Goal: Information Seeking & Learning: Compare options

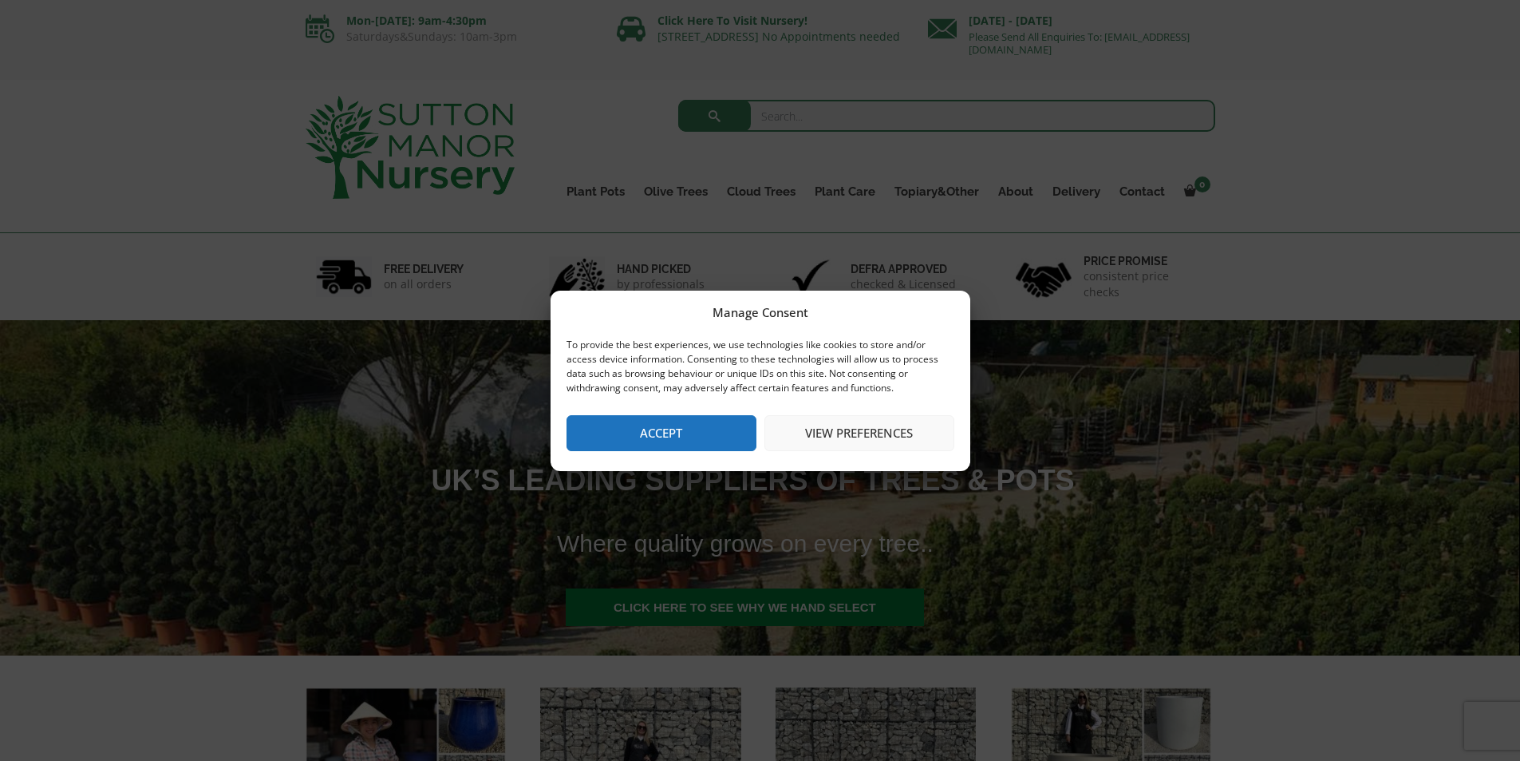
click at [701, 443] on button "Accept" at bounding box center [662, 433] width 190 height 36
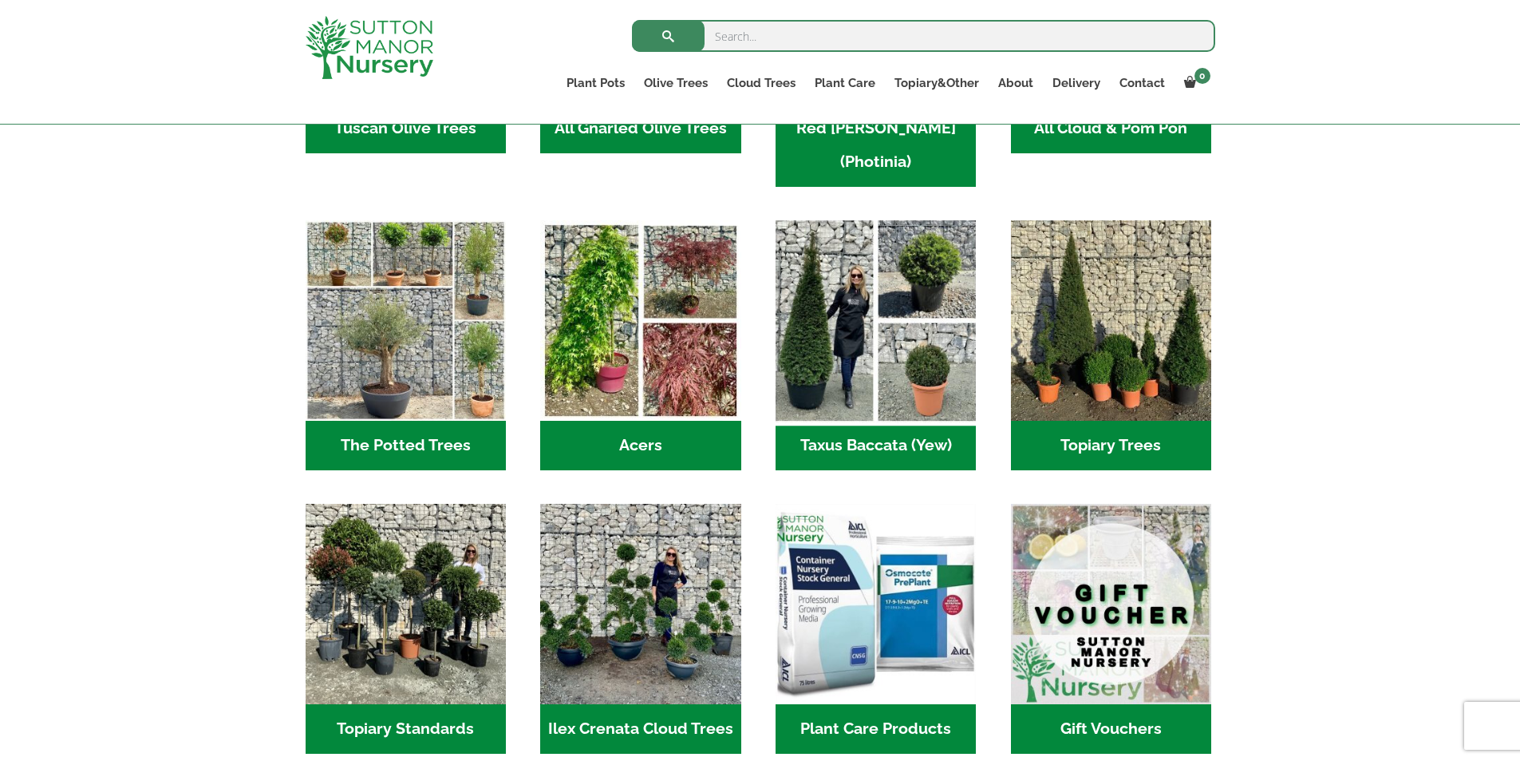
scroll to position [1037, 0]
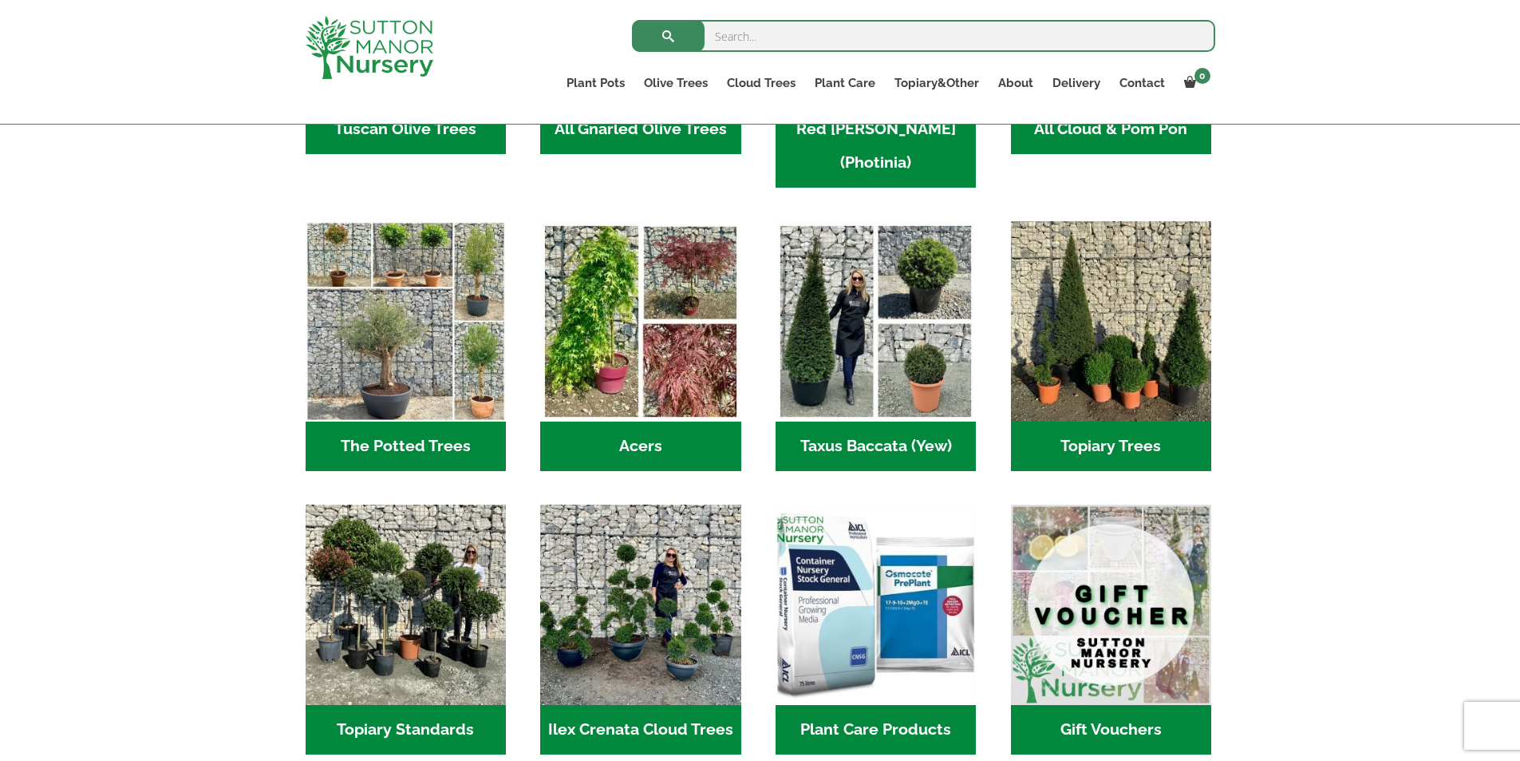
click at [369, 421] on h2 "The Potted Trees (1)" at bounding box center [406, 445] width 200 height 49
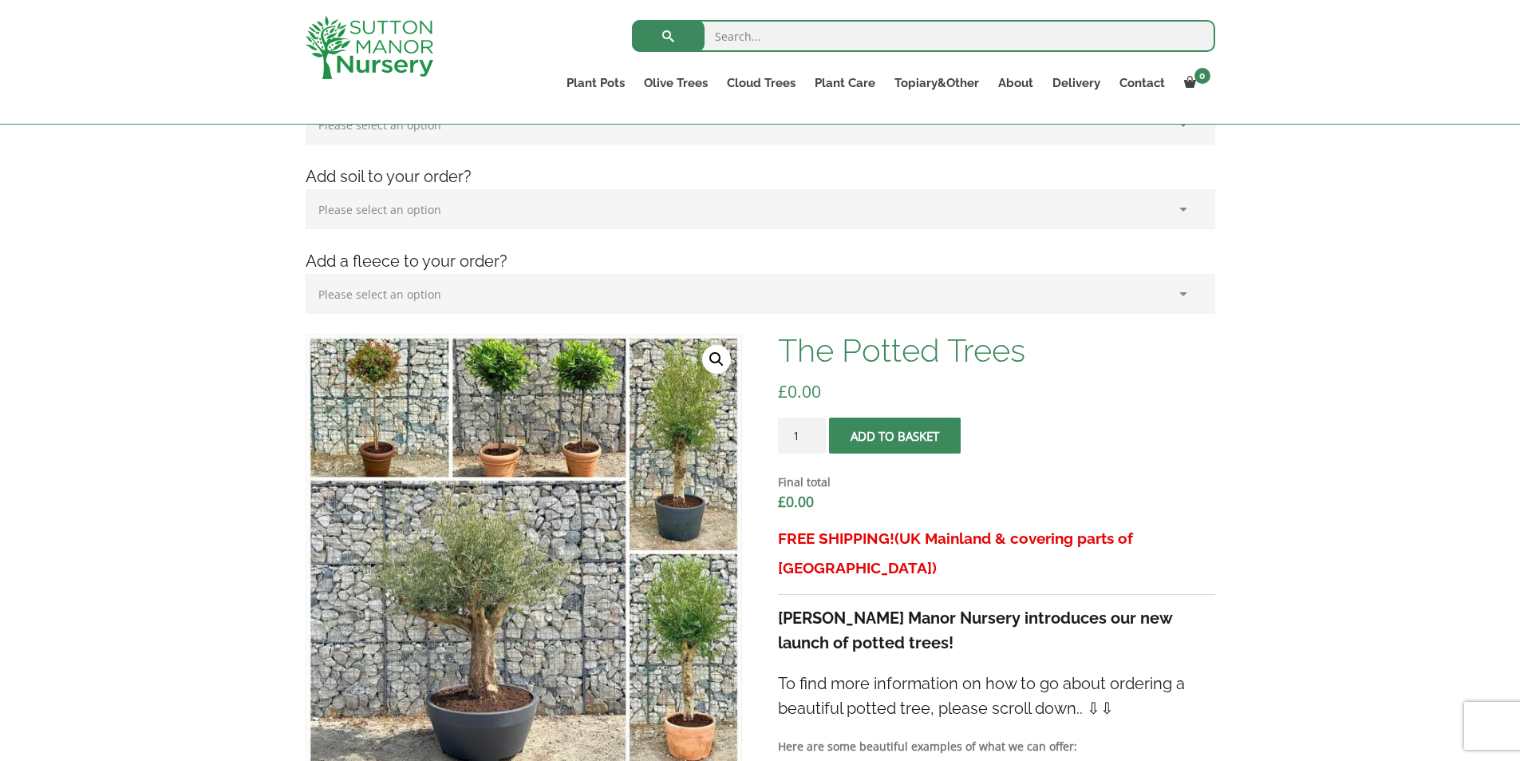
scroll to position [239, 0]
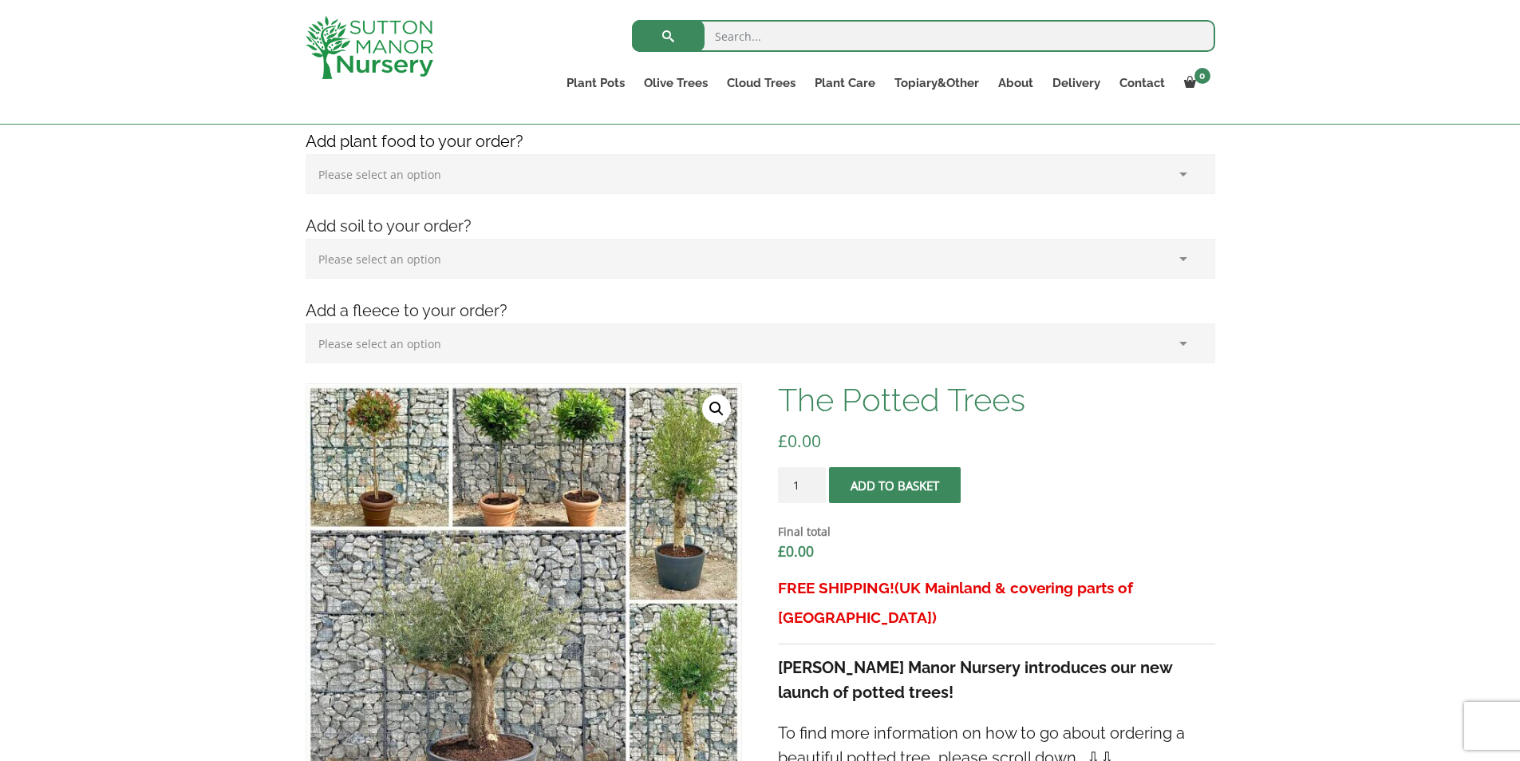
click at [487, 174] on select "Please select an option (x1) 1k Bag (£15.00) (x2) 1k Bag (£30.00) (x3) 1k Bag (…" at bounding box center [761, 174] width 910 height 40
click at [476, 184] on select "Please select an option (x1) 1k Bag (£15.00) (x2) 1k Bag (£30.00) (x3) 1k Bag (…" at bounding box center [761, 174] width 910 height 40
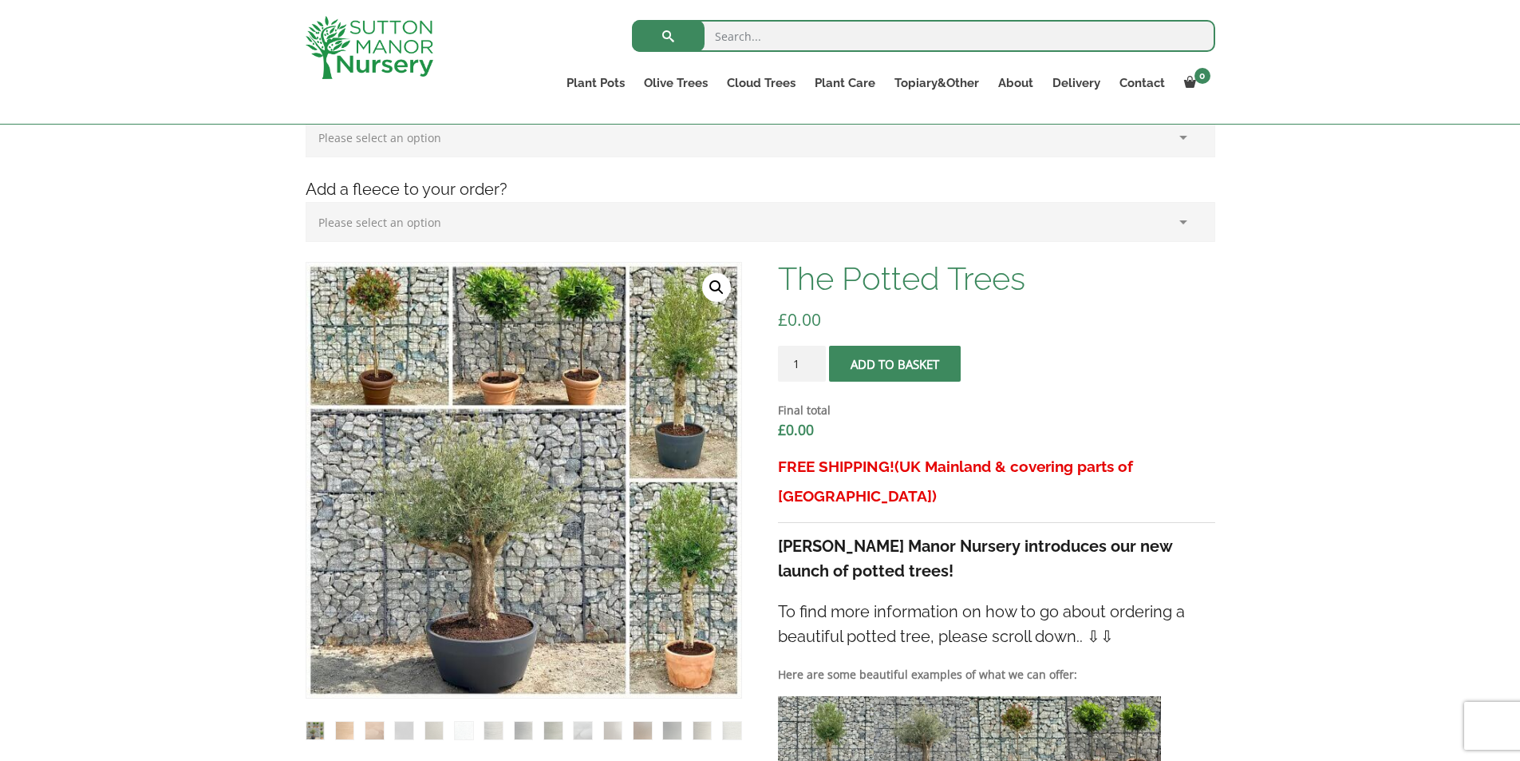
scroll to position [319, 0]
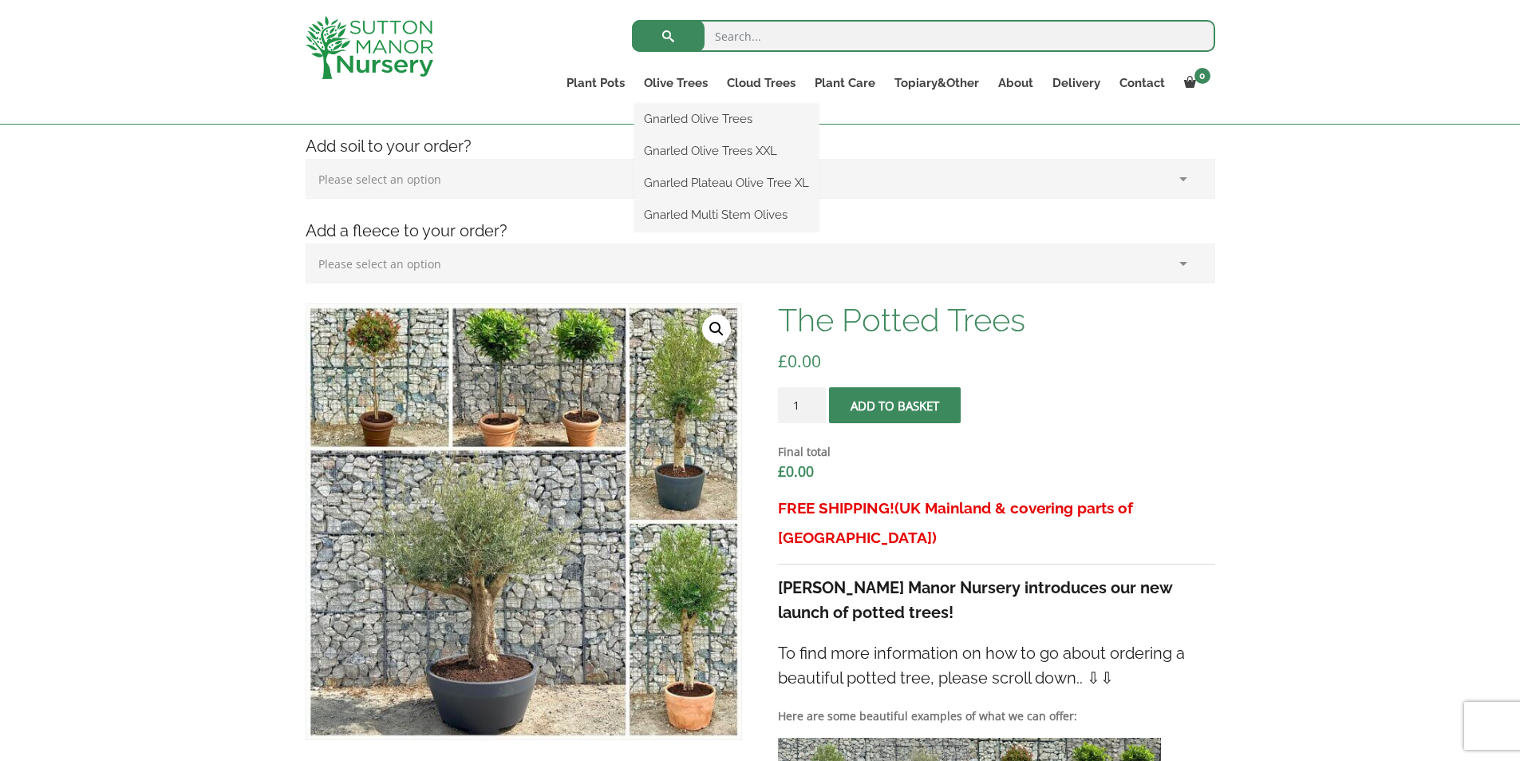
click at [685, 104] on ul "Gnarled Olive Trees Gnarled Olive Trees XXL Gnarled Plateau Olive Tree XL Gnarl…" at bounding box center [726, 168] width 184 height 128
click at [697, 152] on link "Gnarled Olive Trees XXL" at bounding box center [726, 151] width 184 height 24
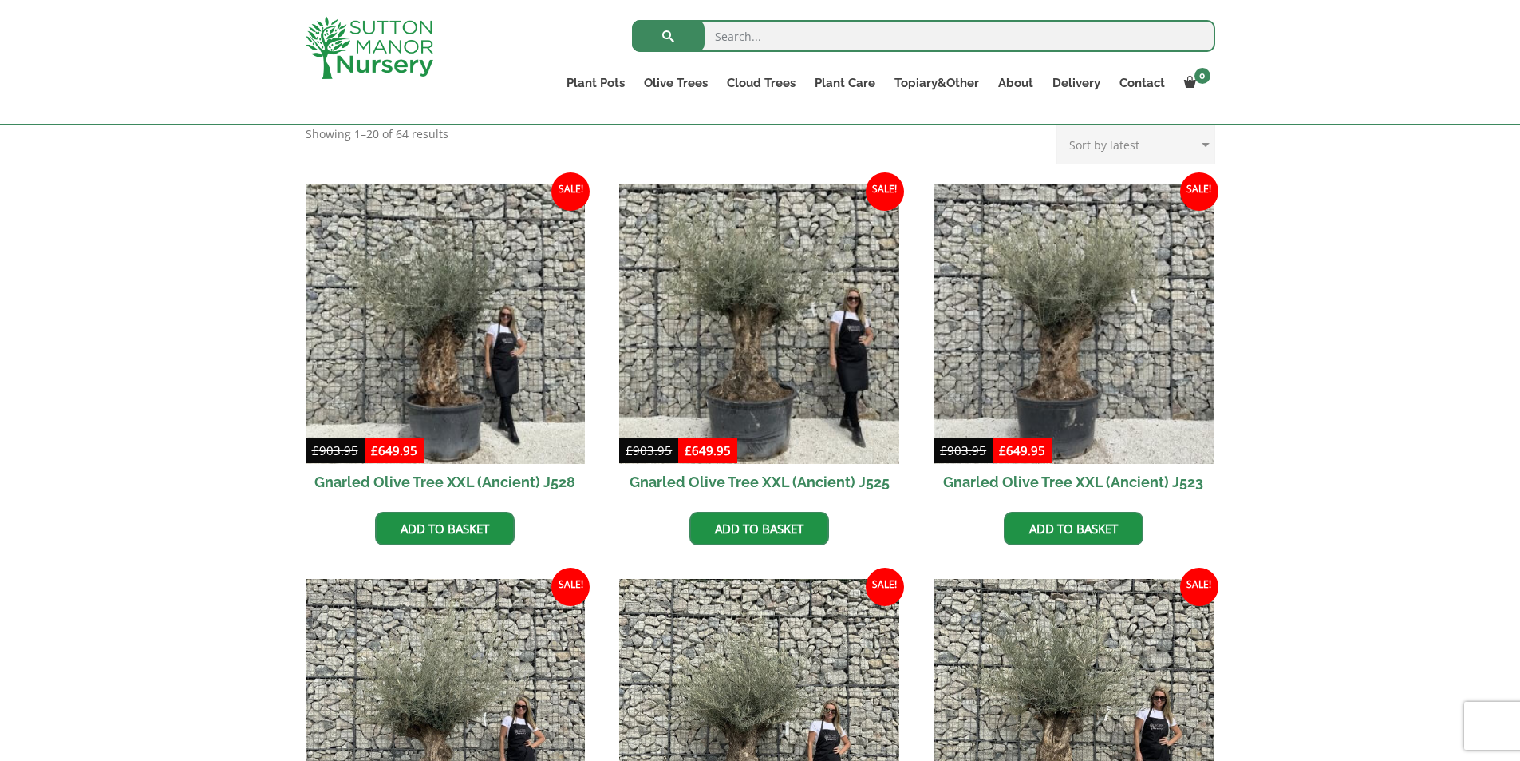
scroll to position [319, 0]
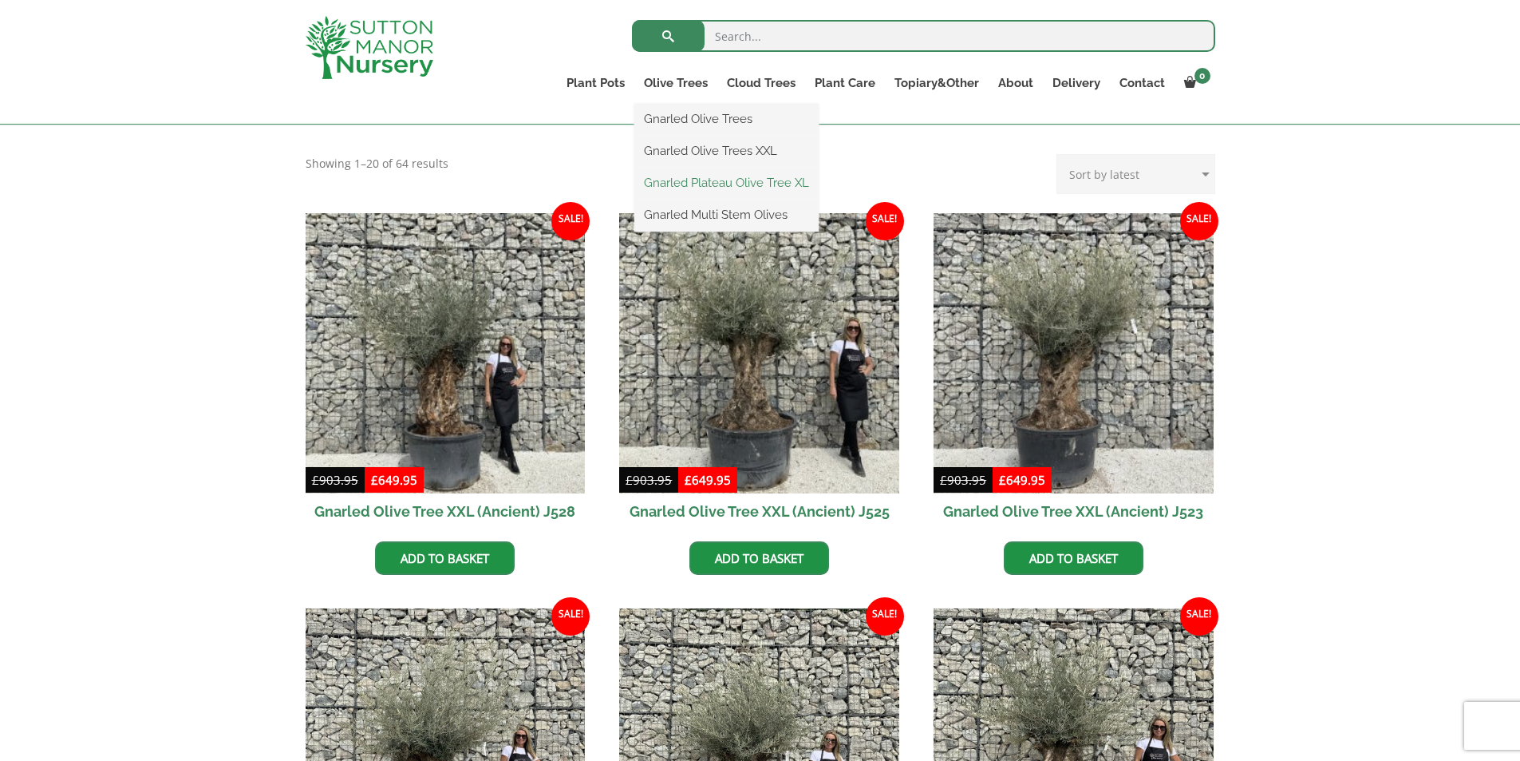
click at [681, 175] on link "Gnarled Plateau Olive Tree XL" at bounding box center [726, 183] width 184 height 24
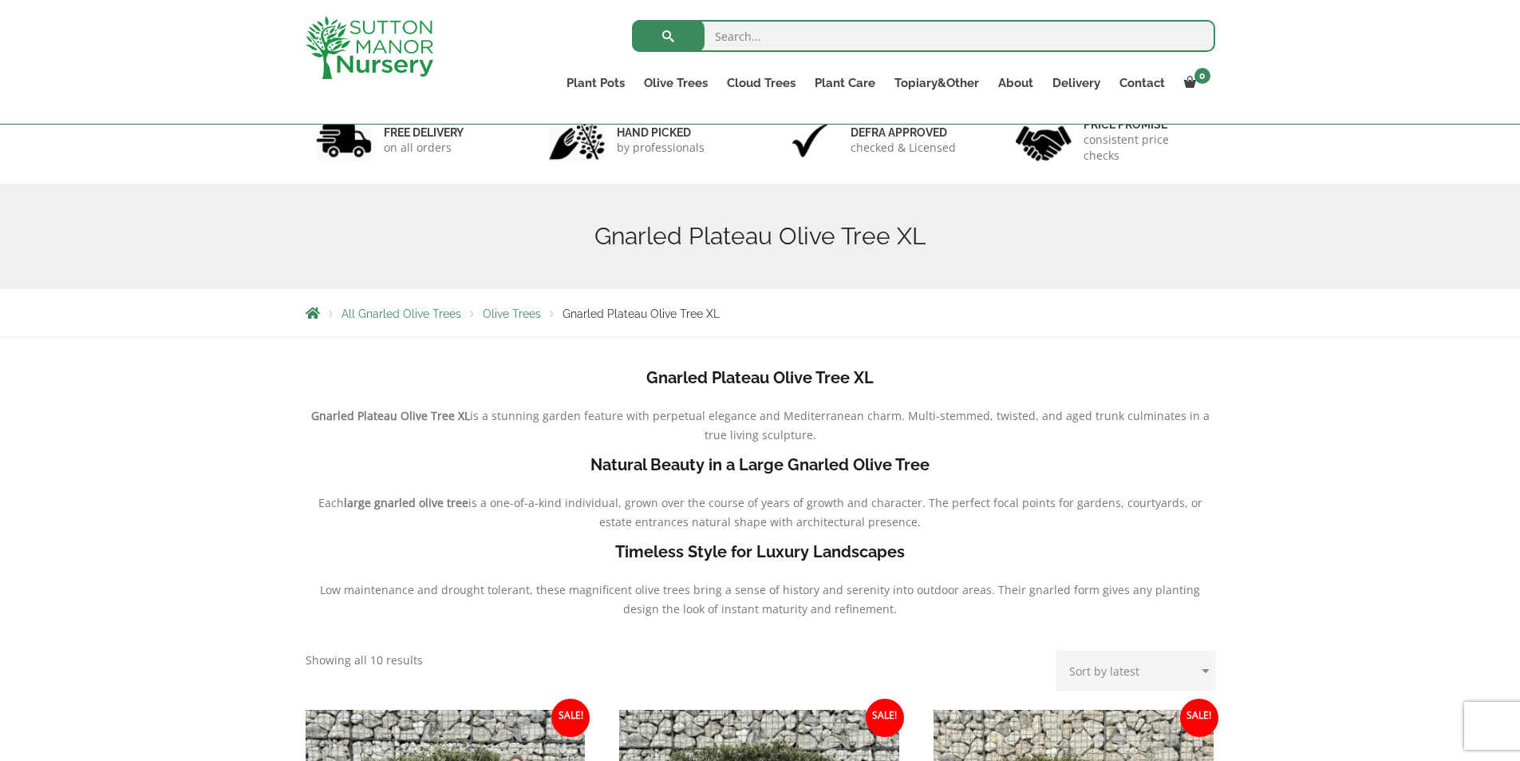
scroll to position [80, 0]
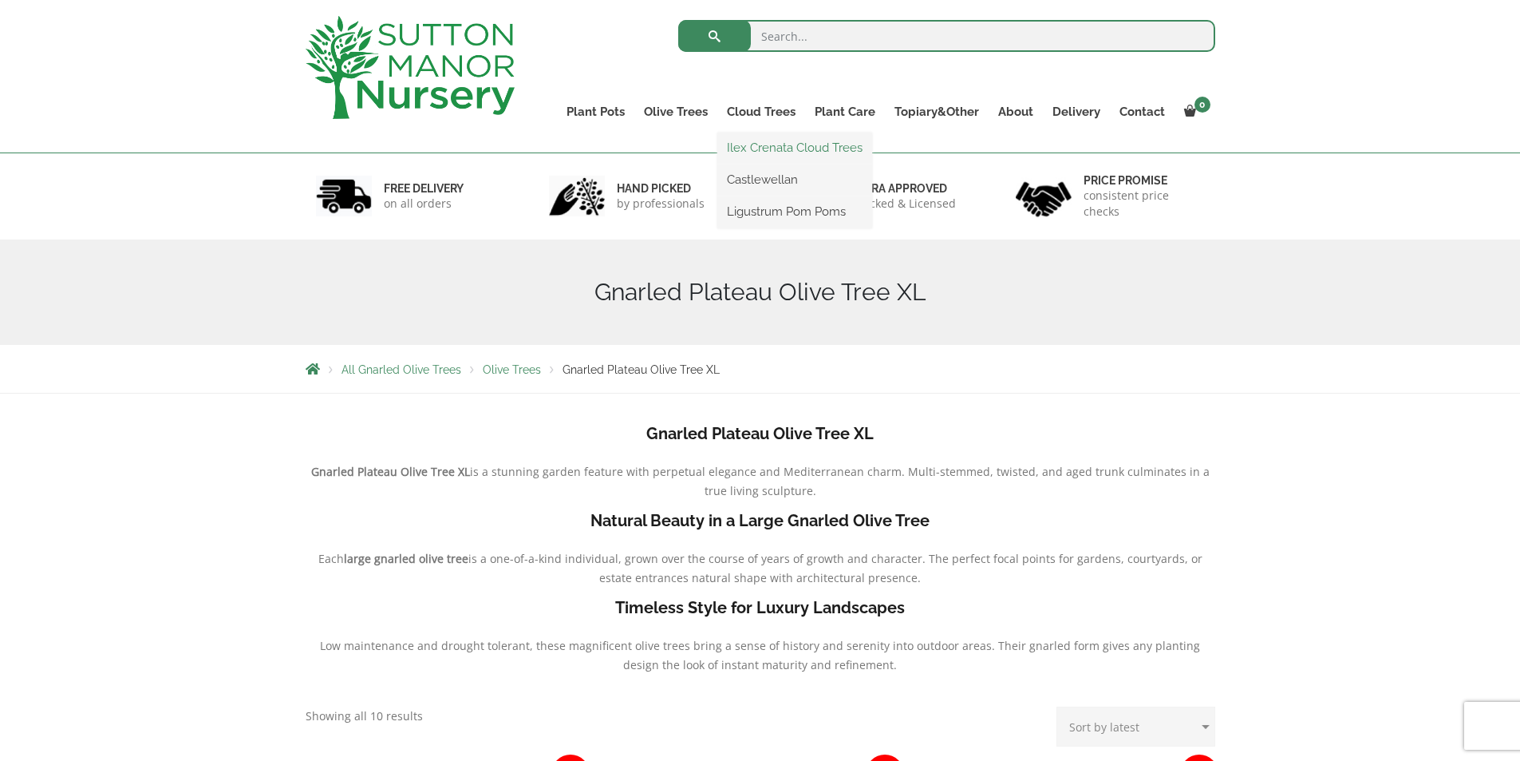
click at [742, 144] on link "Ilex Crenata Cloud Trees" at bounding box center [794, 148] width 155 height 24
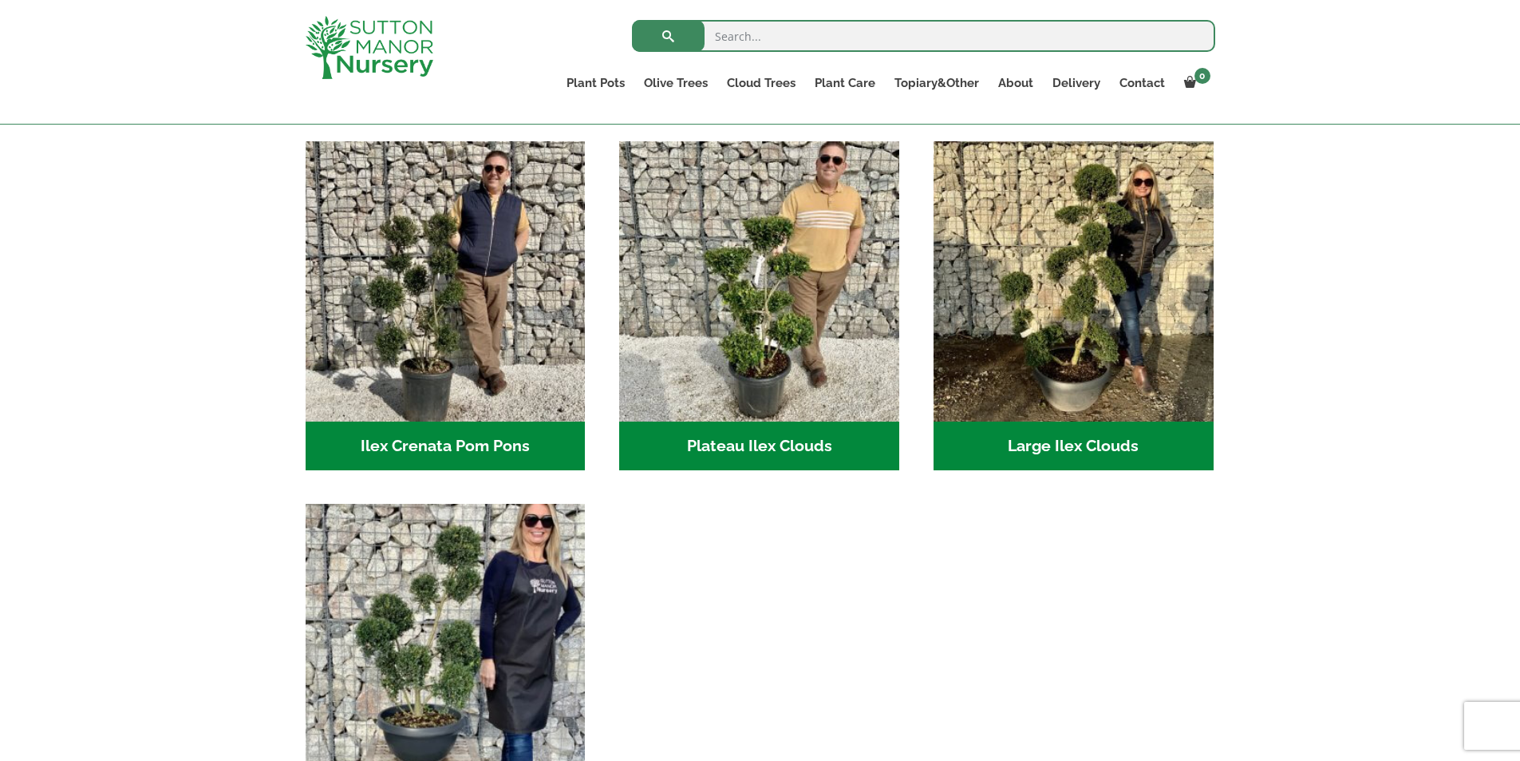
scroll to position [80, 0]
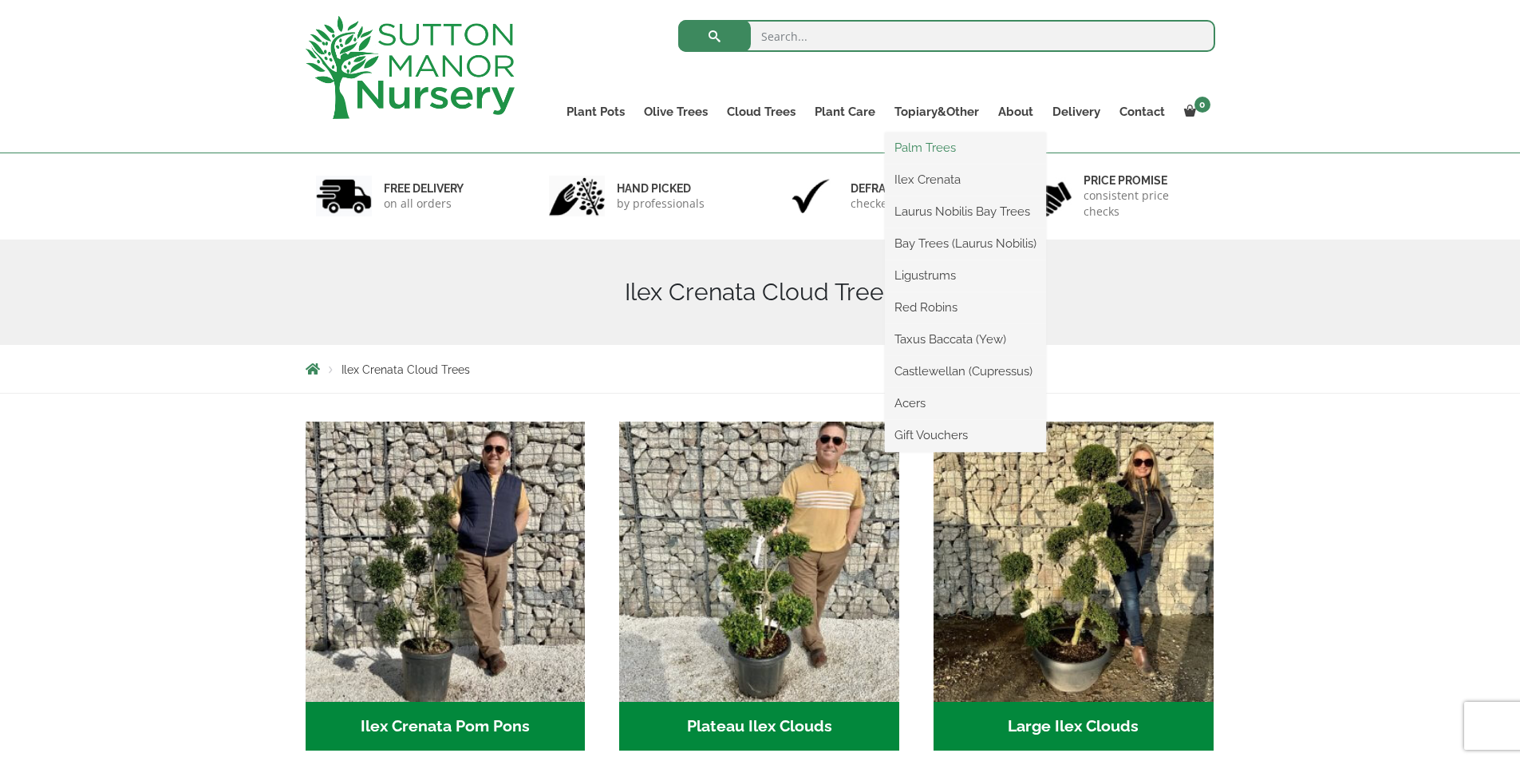
click at [931, 147] on link "Palm Trees" at bounding box center [965, 148] width 161 height 24
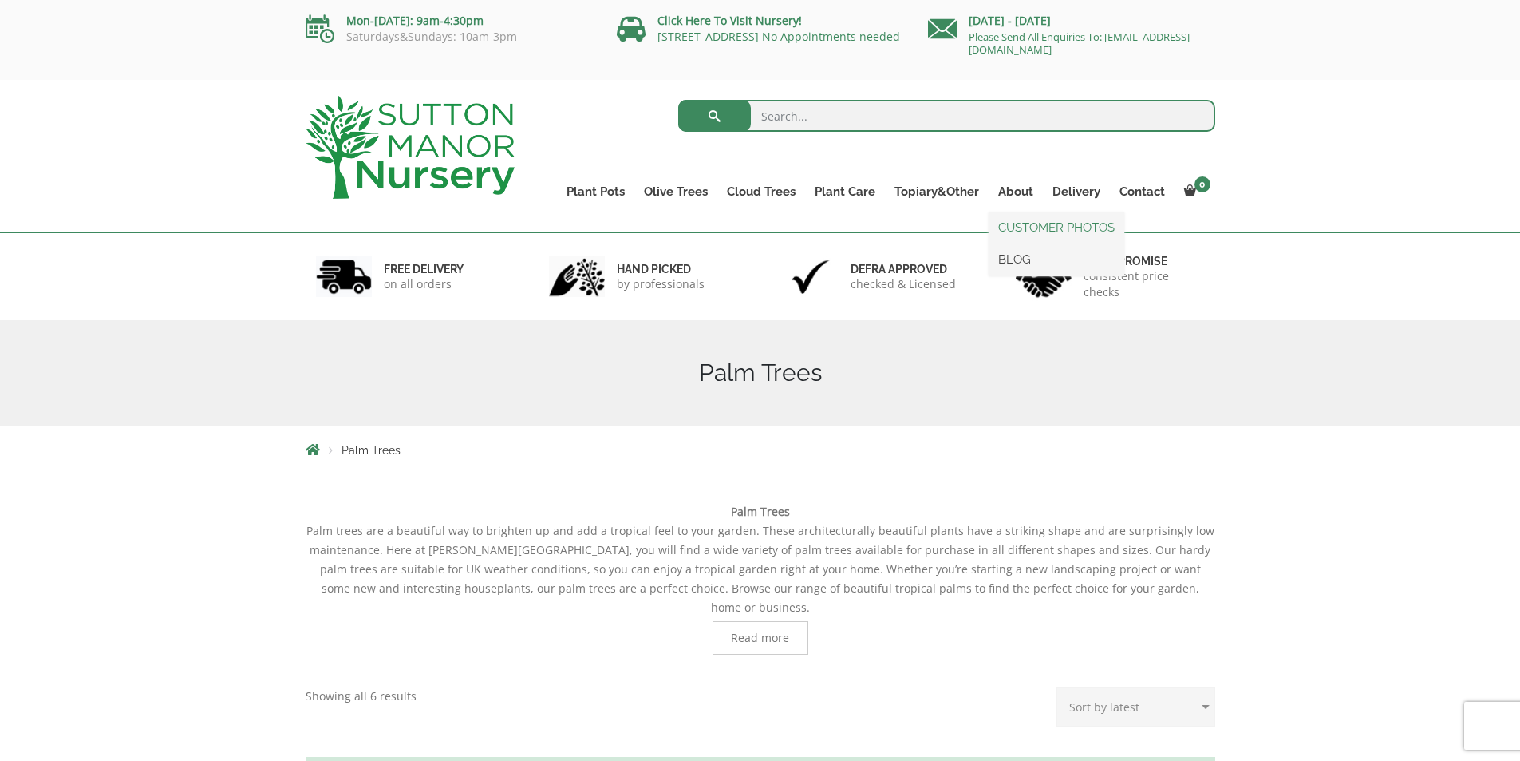
click at [1041, 227] on link "CUSTOMER PHOTOS" at bounding box center [1057, 227] width 136 height 24
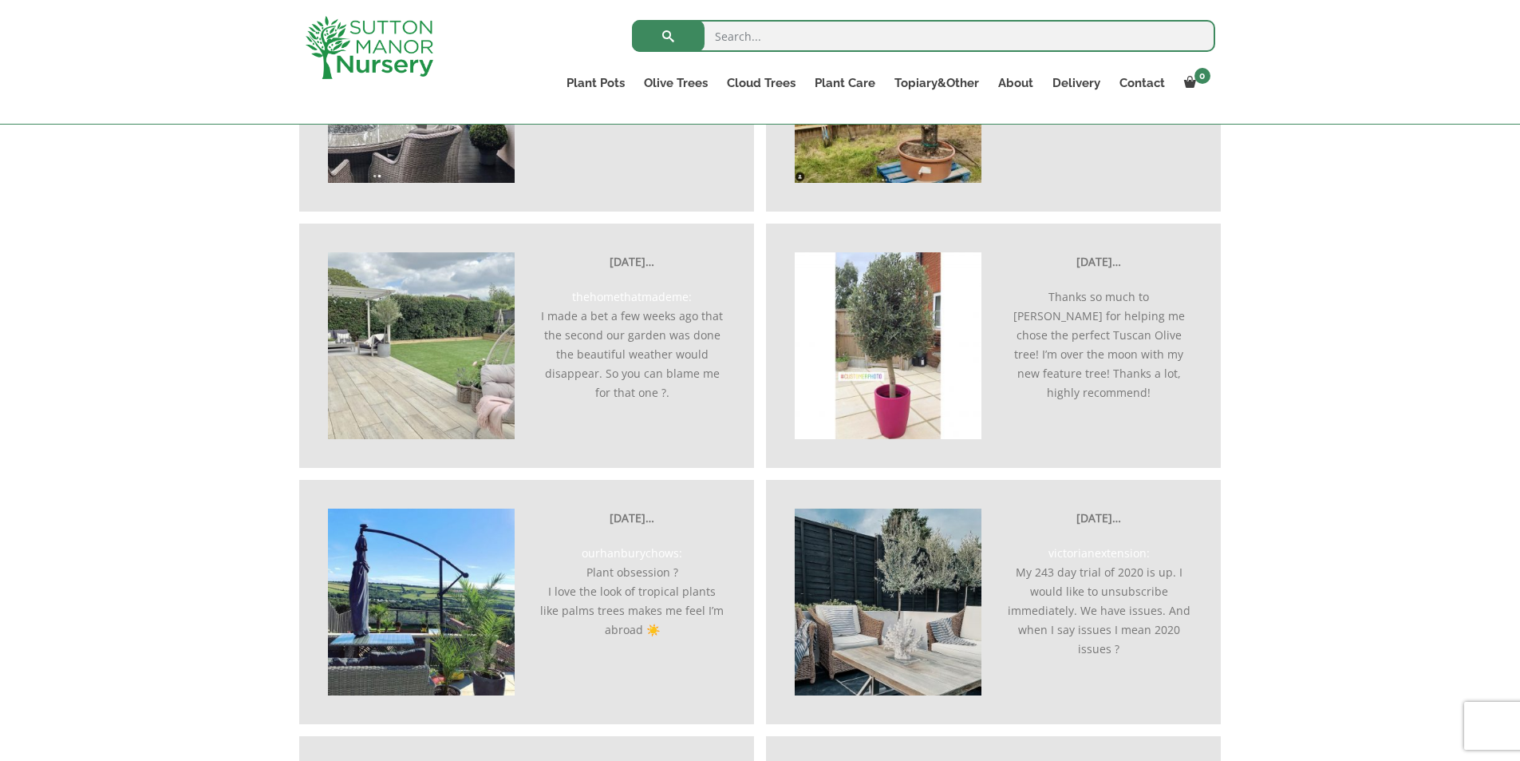
scroll to position [3511, 0]
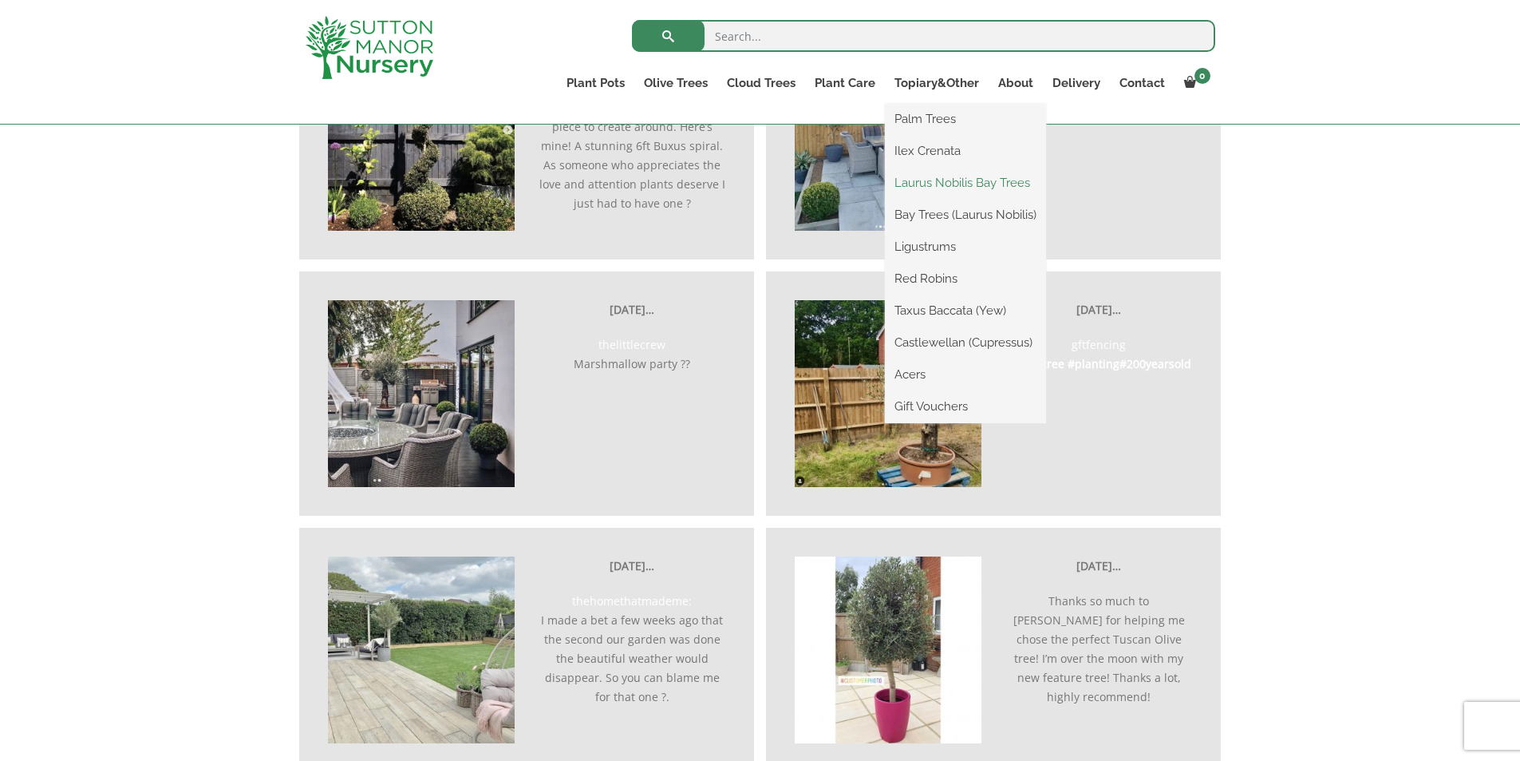
click at [924, 180] on link "Laurus Nobilis Bay Trees" at bounding box center [965, 183] width 161 height 24
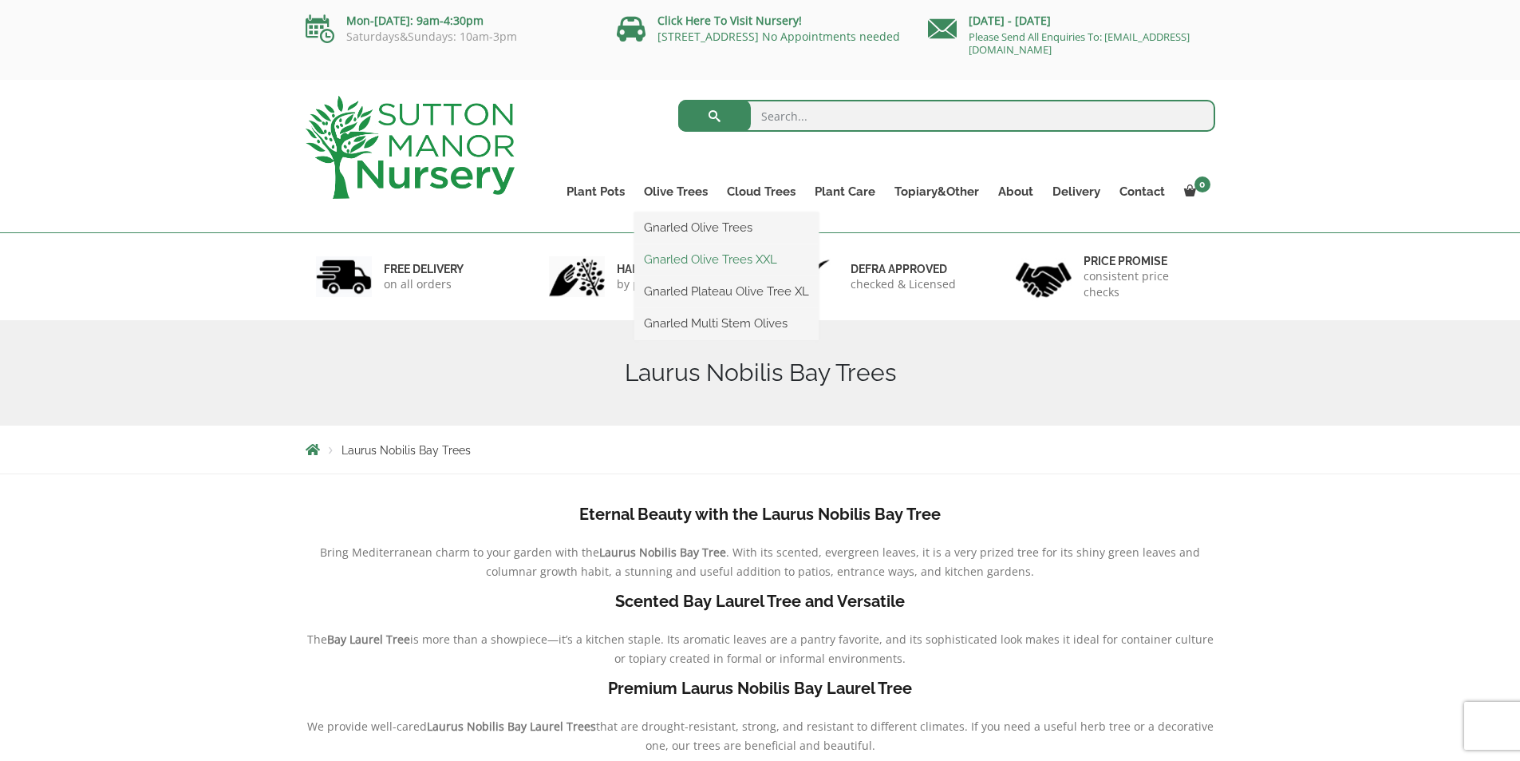
click at [697, 250] on link "Gnarled Olive Trees XXL" at bounding box center [726, 259] width 184 height 24
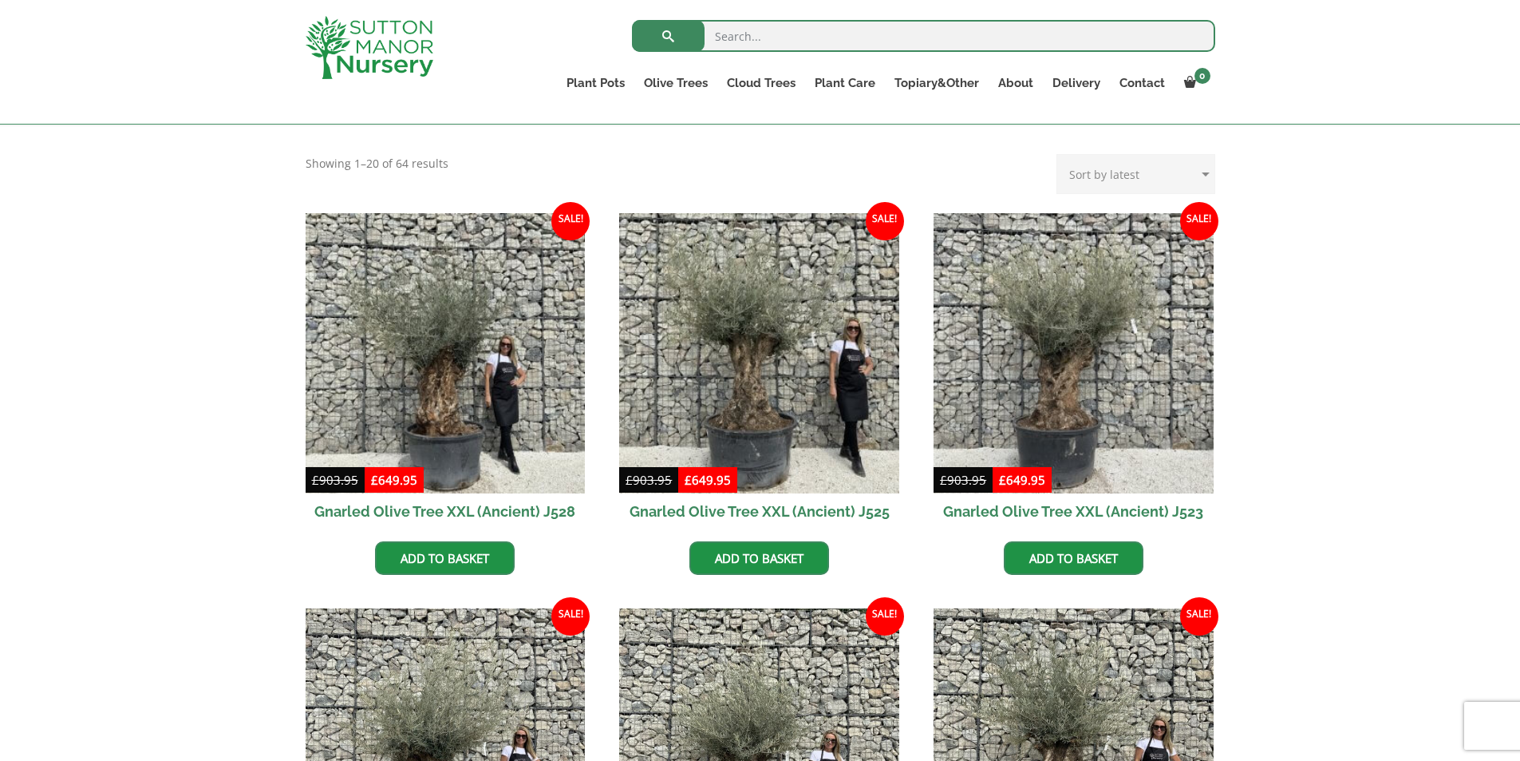
scroll to position [319, 0]
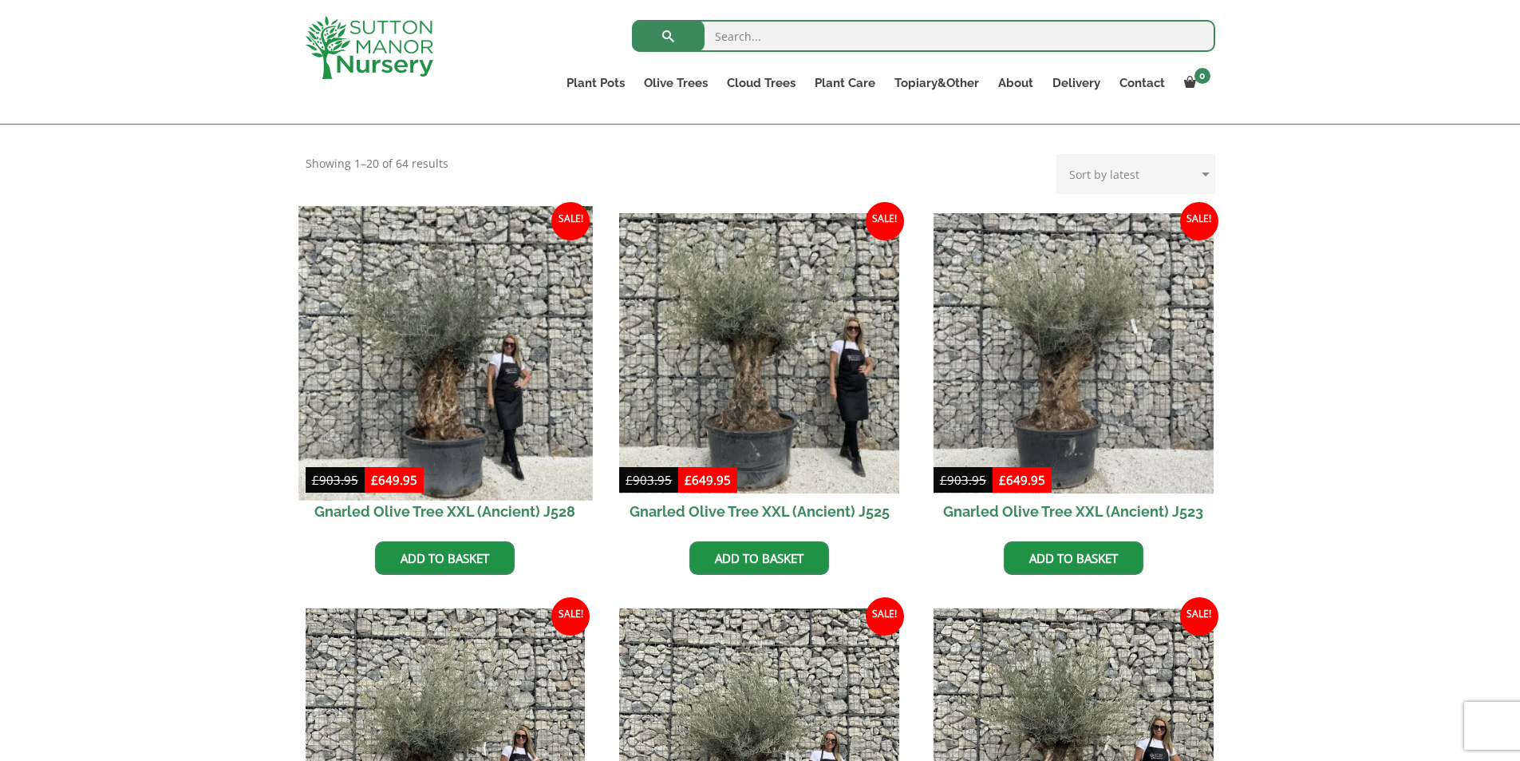
click at [457, 384] on img at bounding box center [445, 353] width 294 height 294
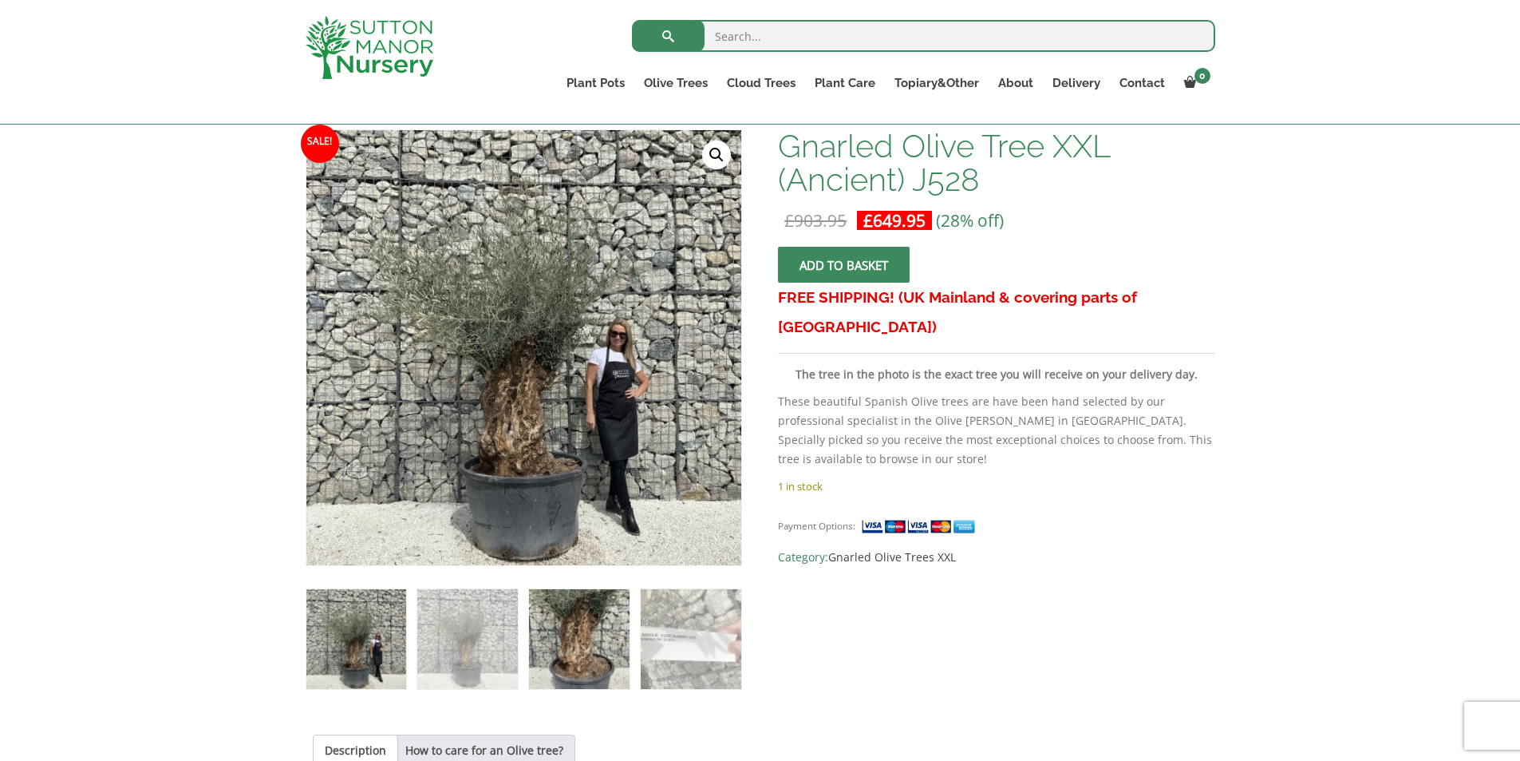
click at [559, 682] on img at bounding box center [579, 639] width 100 height 100
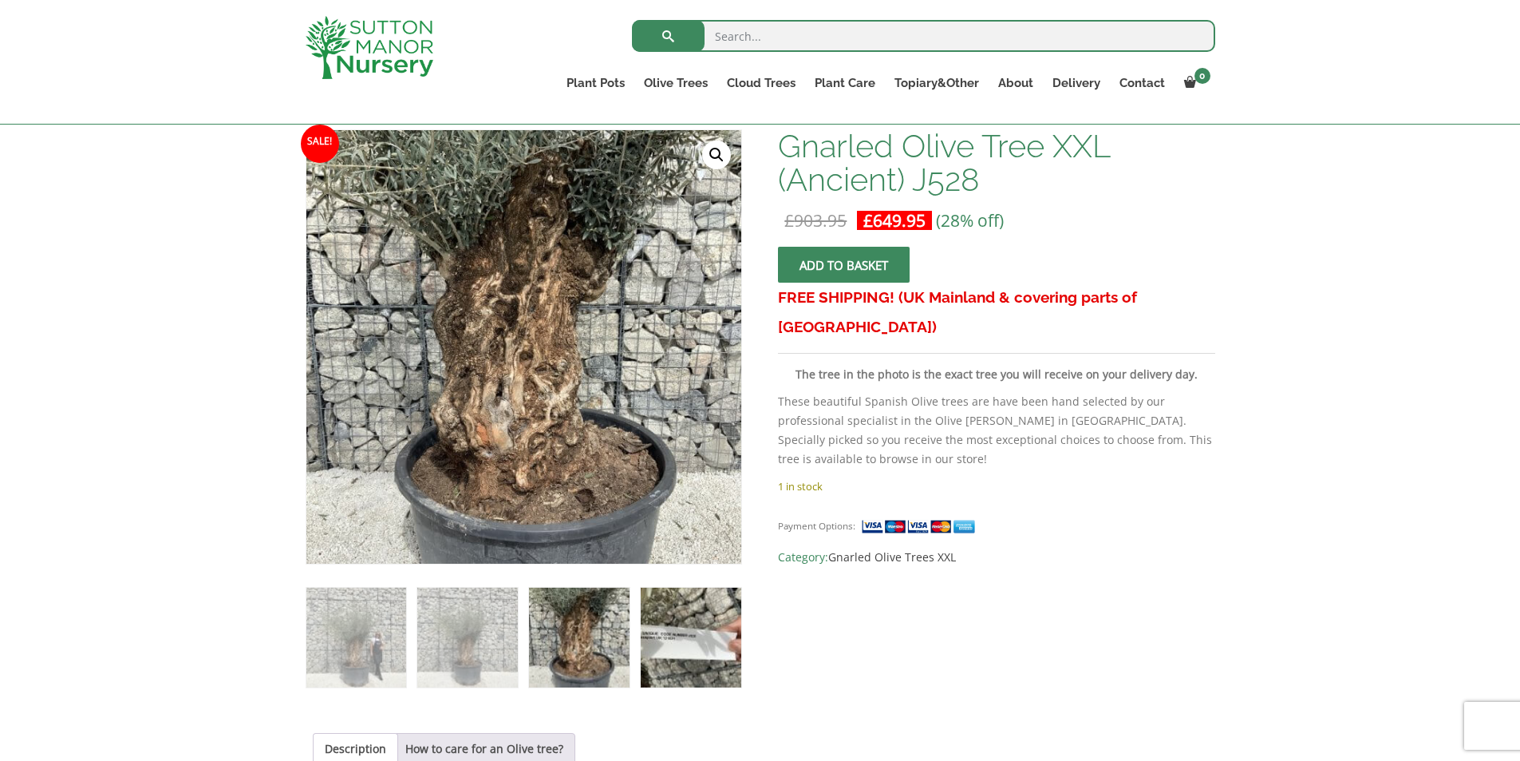
click at [650, 653] on img at bounding box center [691, 637] width 100 height 100
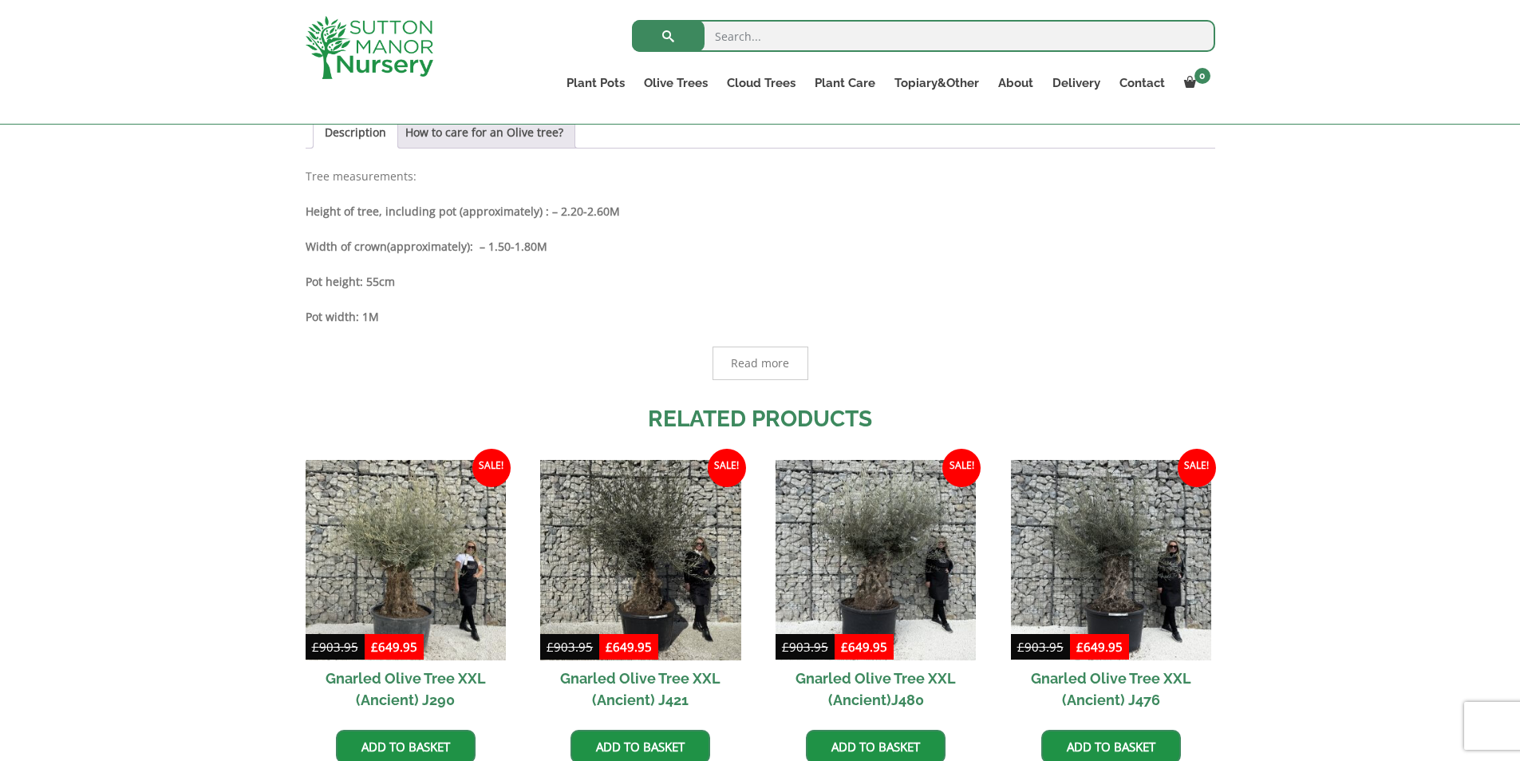
scroll to position [878, 0]
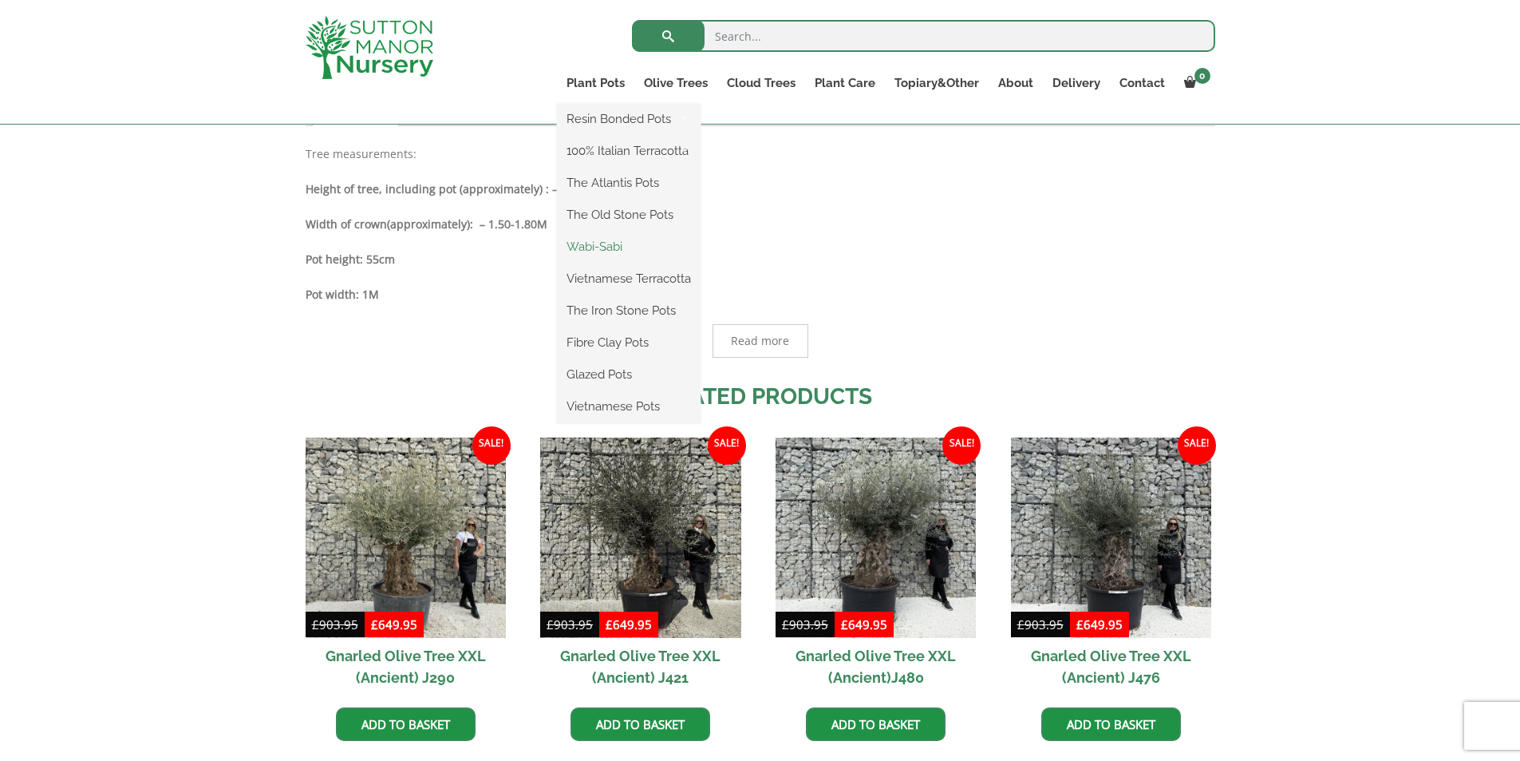
click at [594, 240] on link "Wabi-Sabi" at bounding box center [629, 247] width 144 height 24
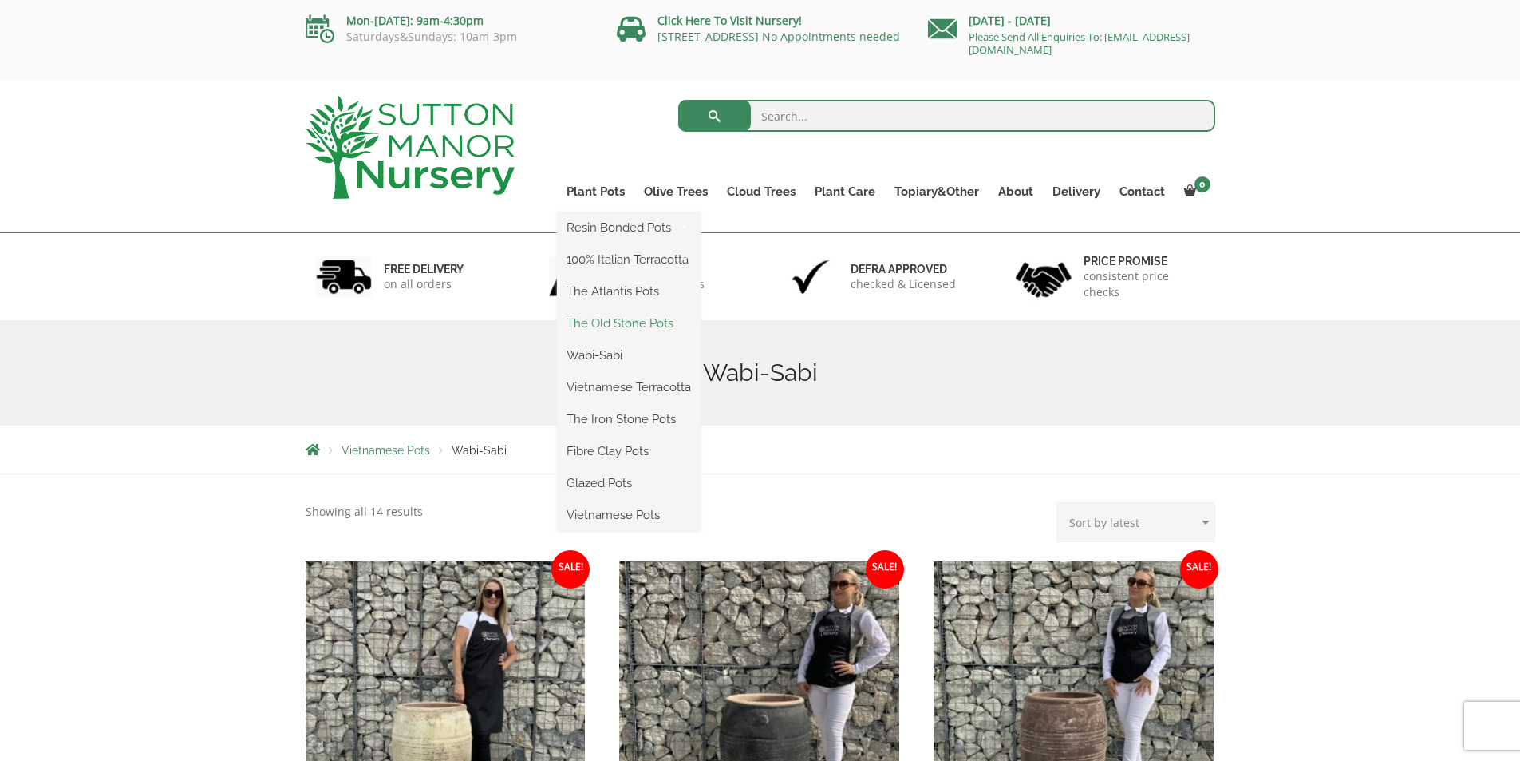
click at [592, 327] on link "The Old Stone Pots" at bounding box center [629, 323] width 144 height 24
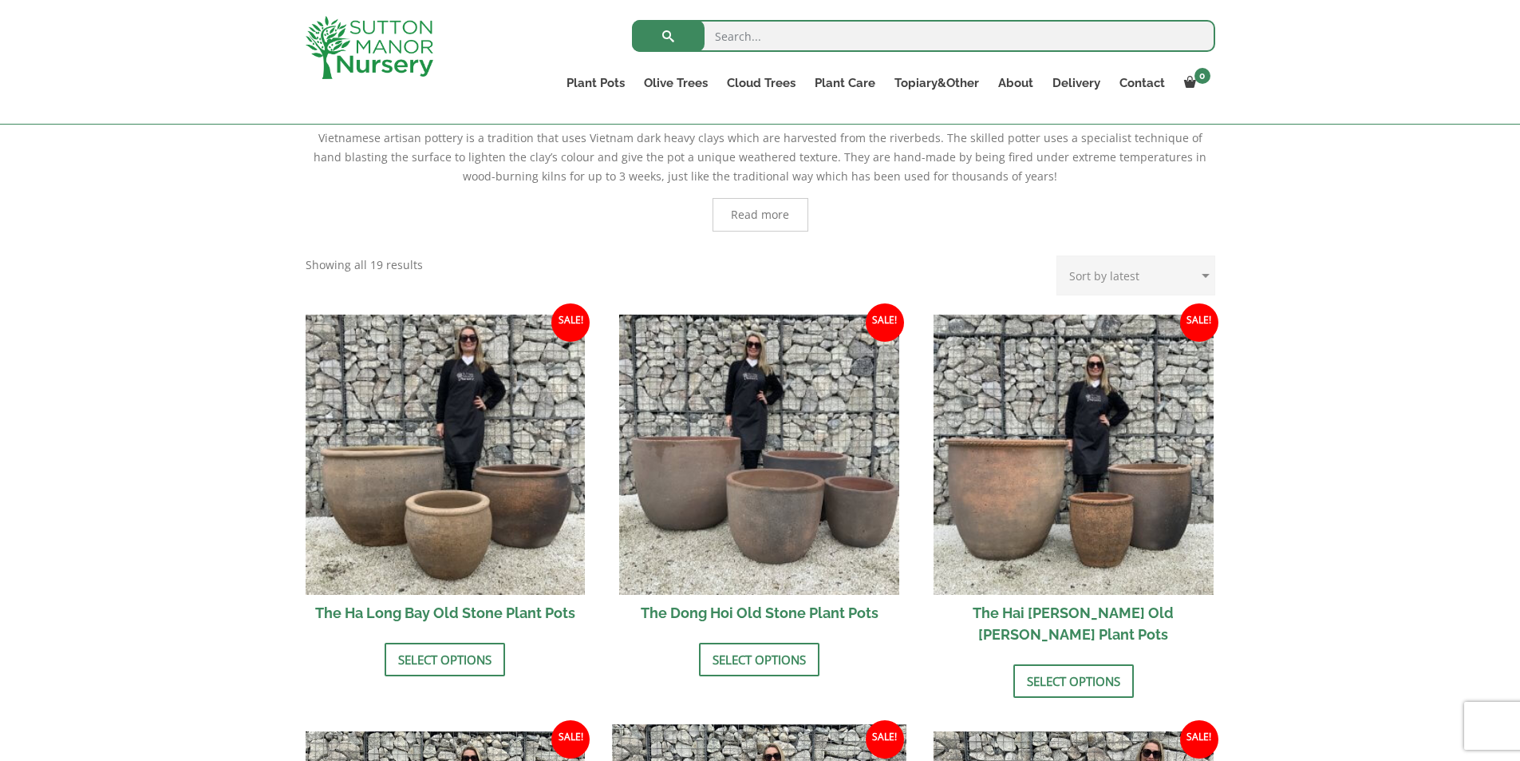
scroll to position [370, 0]
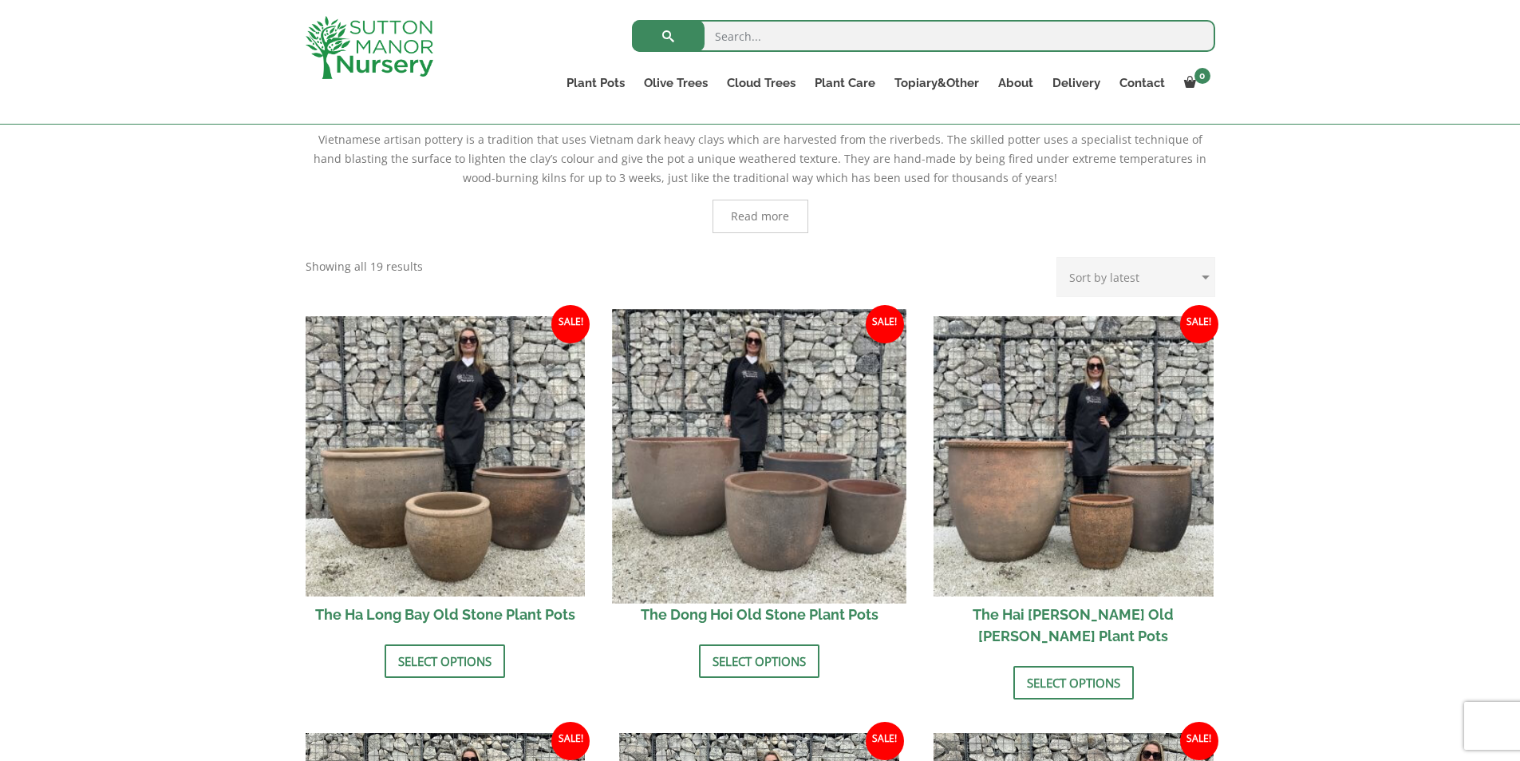
click at [761, 420] on img at bounding box center [760, 456] width 294 height 294
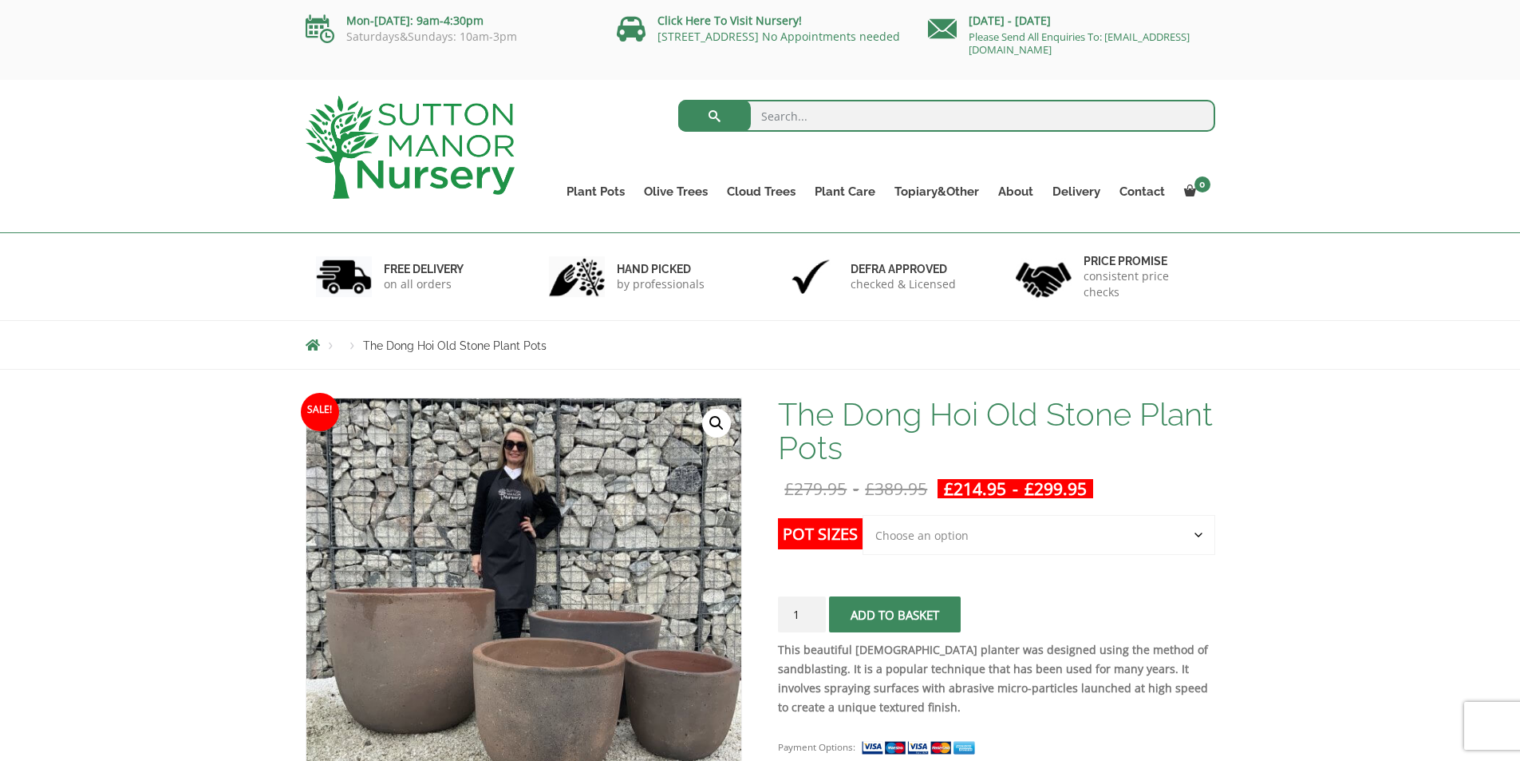
click at [1011, 538] on select "Choose an option Click here to buy the 4th to Largest Pot In The Picture Click …" at bounding box center [1039, 535] width 352 height 40
select select "Click here to buy the 2nd to Largest Pot In The Picture"
click at [863, 515] on select "Choose an option Click here to buy the 4th to Largest Pot In The Picture Click …" at bounding box center [1039, 535] width 352 height 40
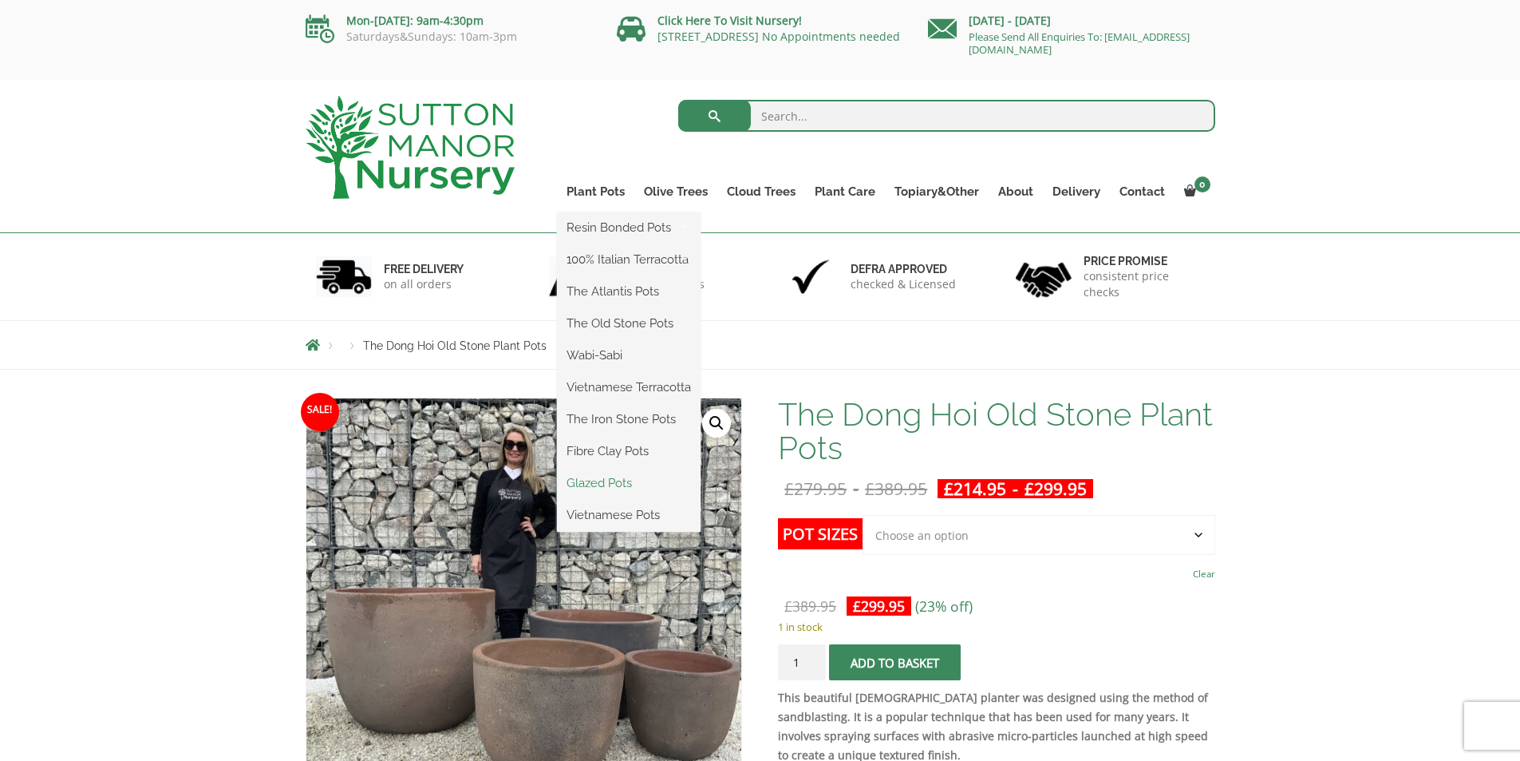
click at [599, 480] on link "Glazed Pots" at bounding box center [629, 483] width 144 height 24
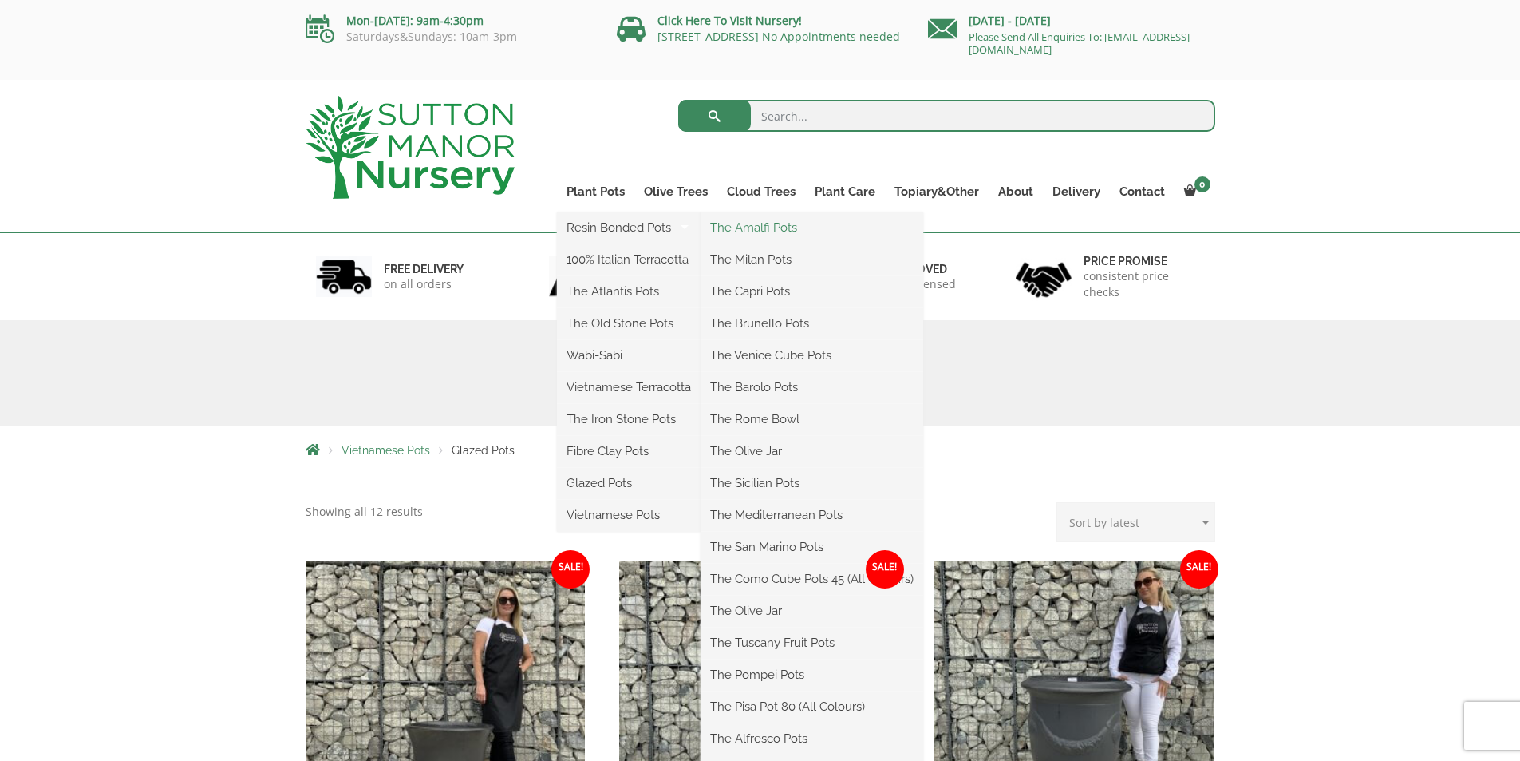
click at [749, 219] on link "The Amalfi Pots" at bounding box center [812, 227] width 223 height 24
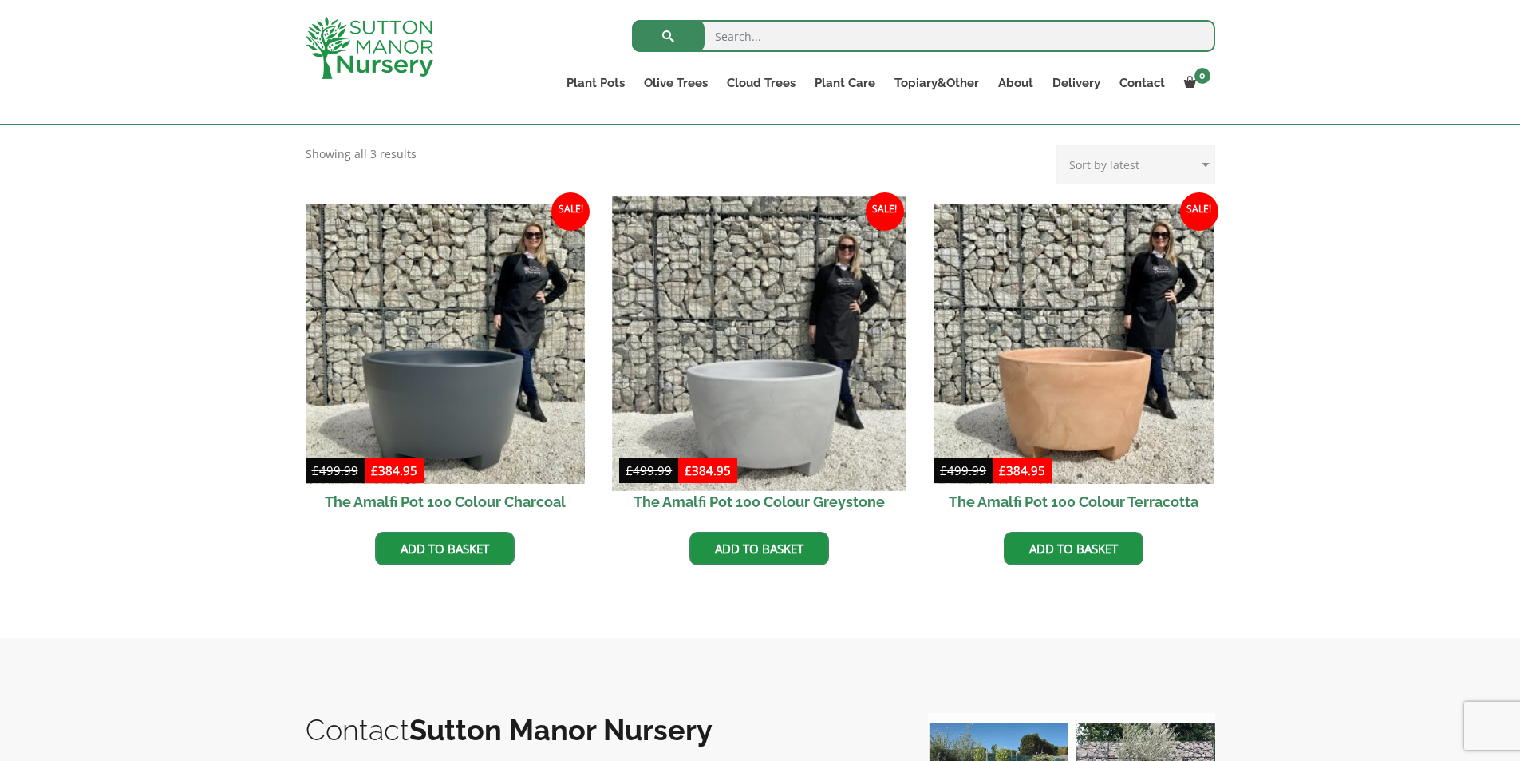
click at [787, 402] on img at bounding box center [760, 343] width 294 height 294
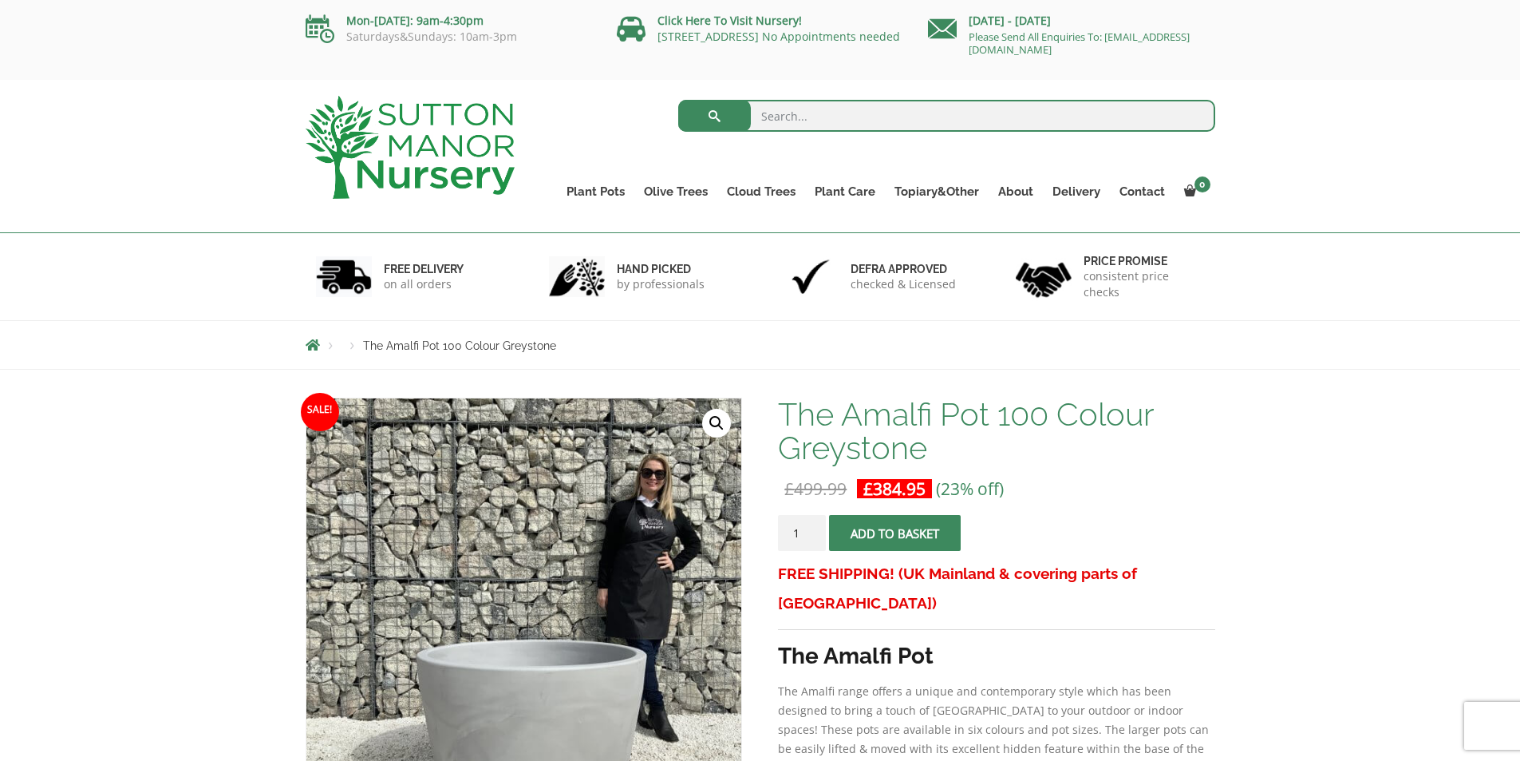
click at [365, 140] on img at bounding box center [410, 147] width 209 height 103
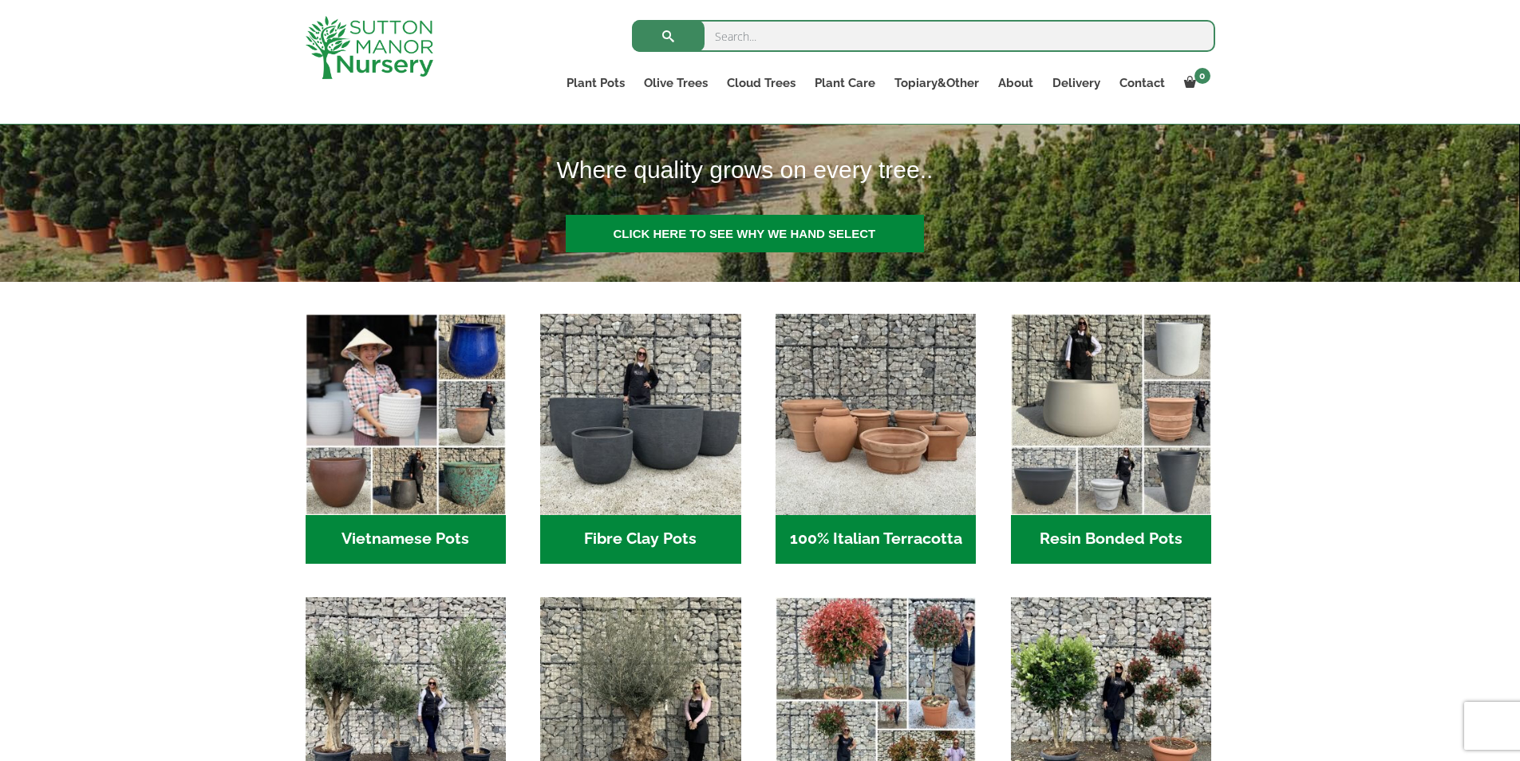
scroll to position [319, 0]
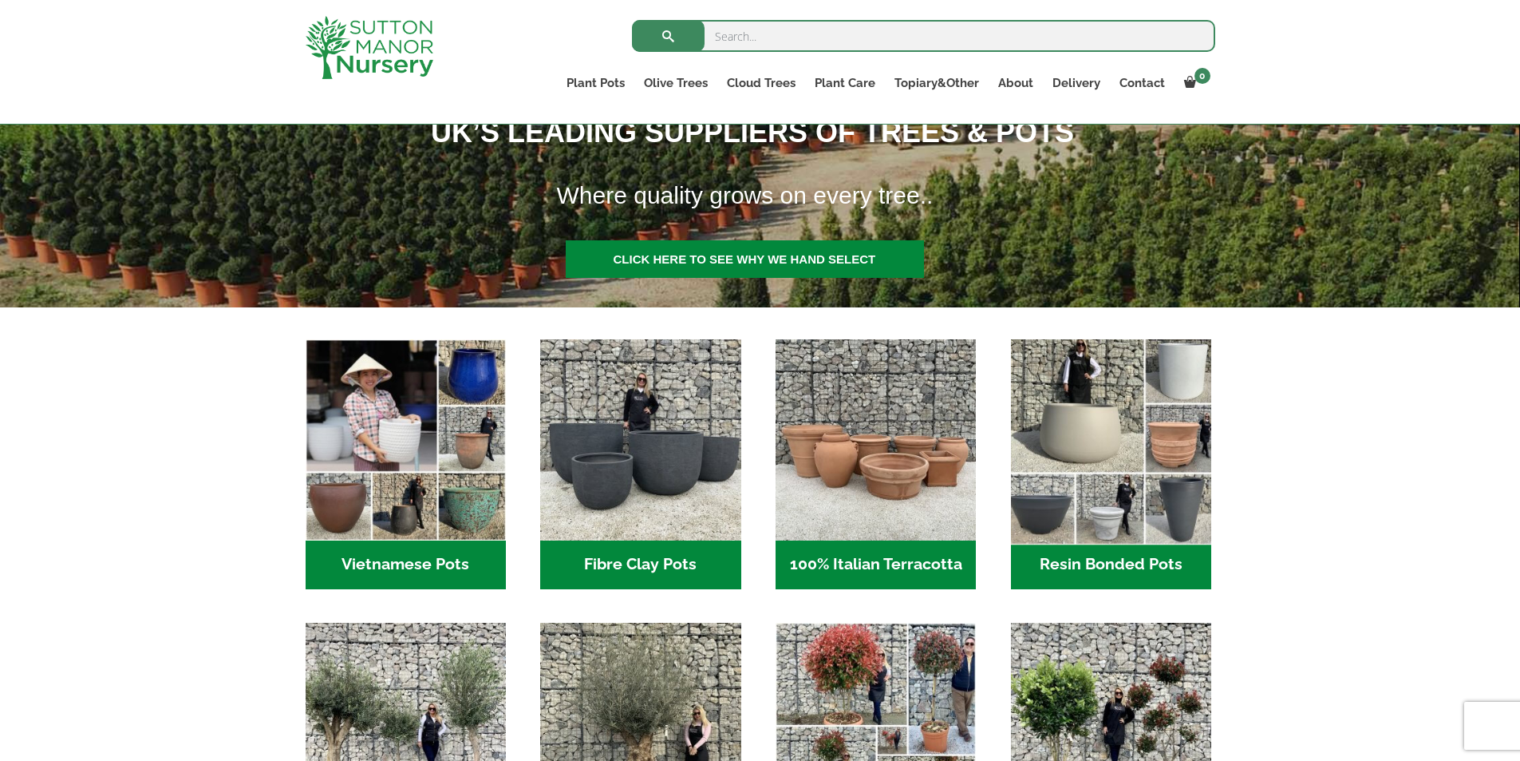
click at [1120, 464] on img "Visit product category Resin Bonded Pots" at bounding box center [1110, 439] width 211 height 211
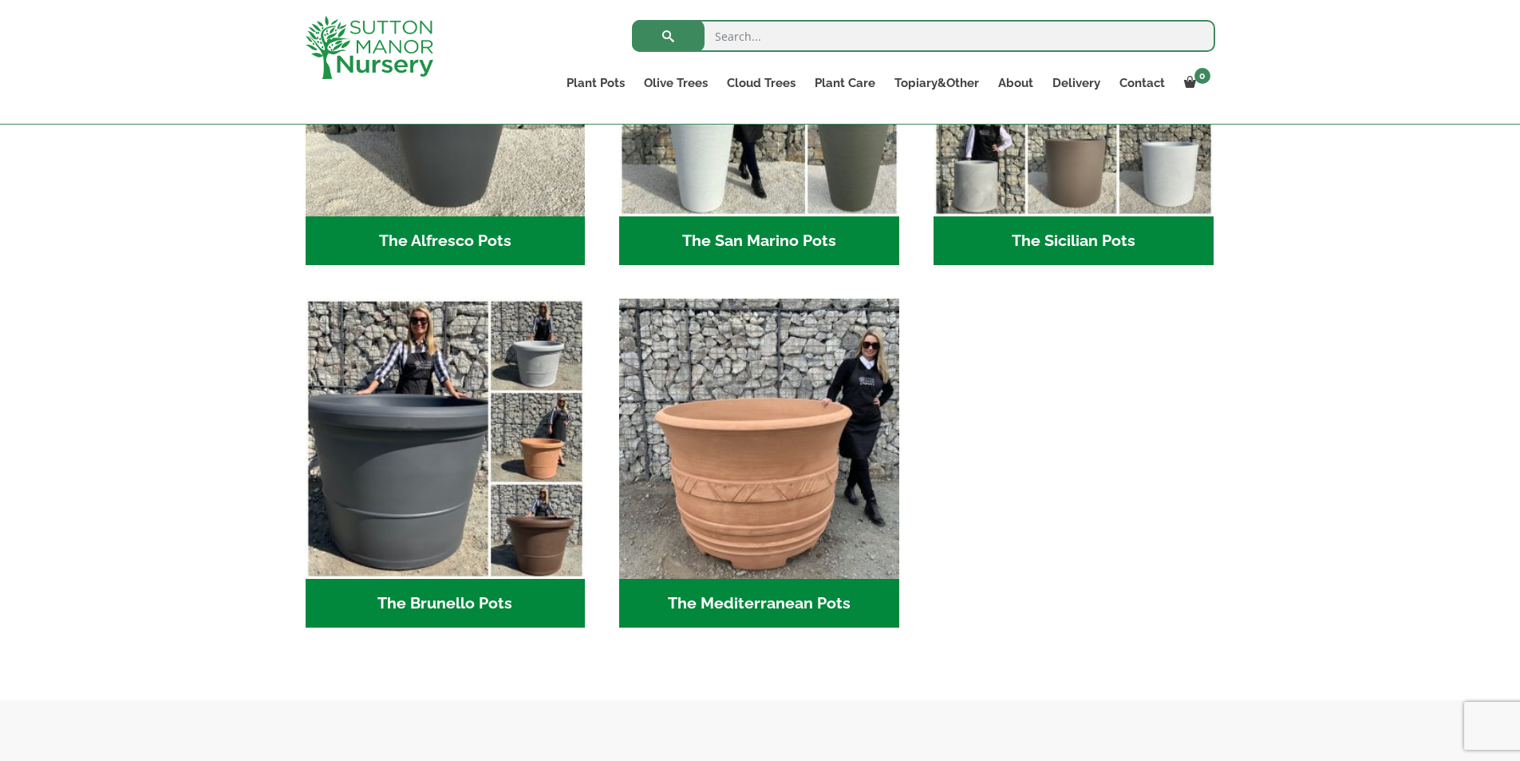
scroll to position [2474, 0]
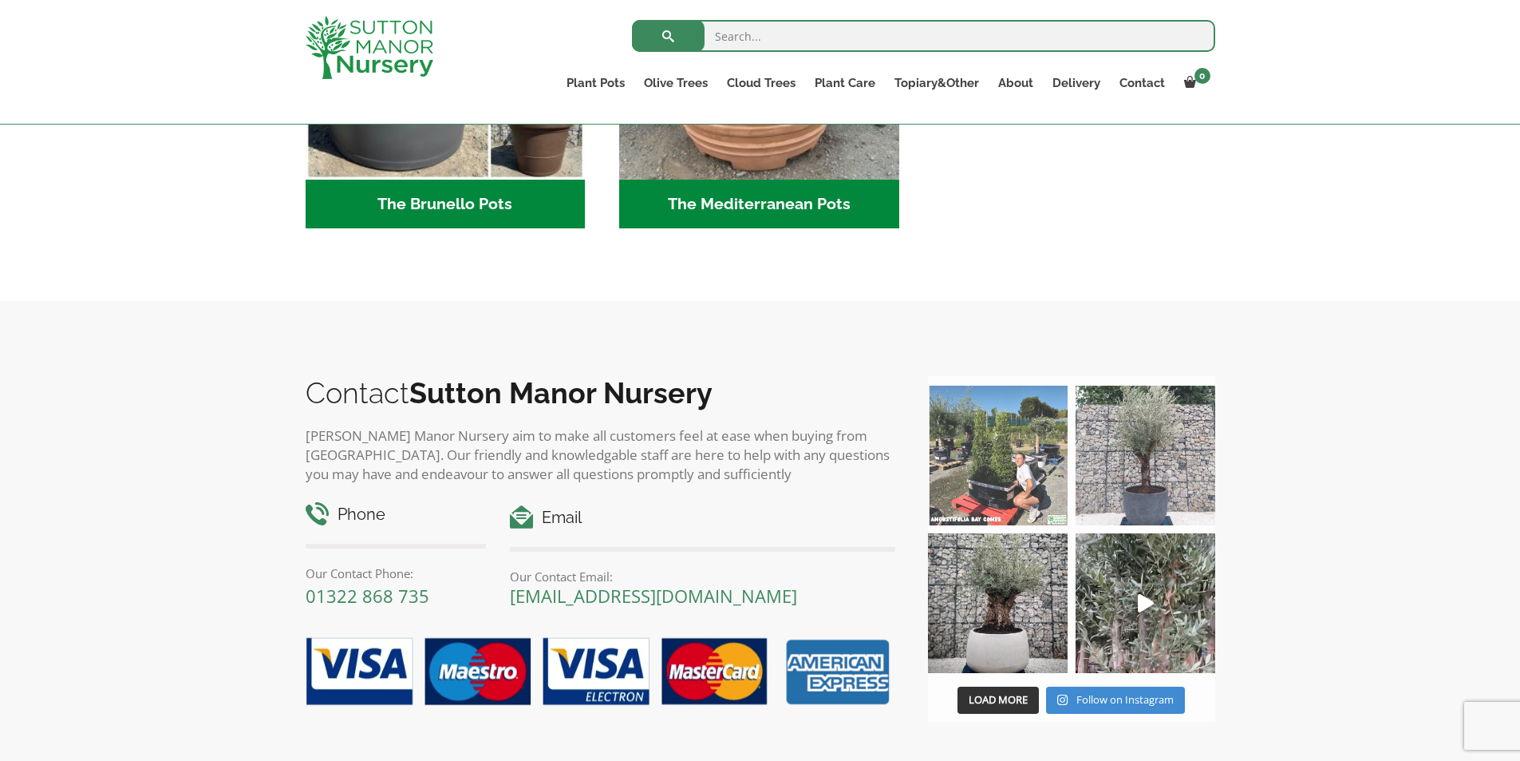
click at [1026, 455] on img at bounding box center [998, 455] width 140 height 140
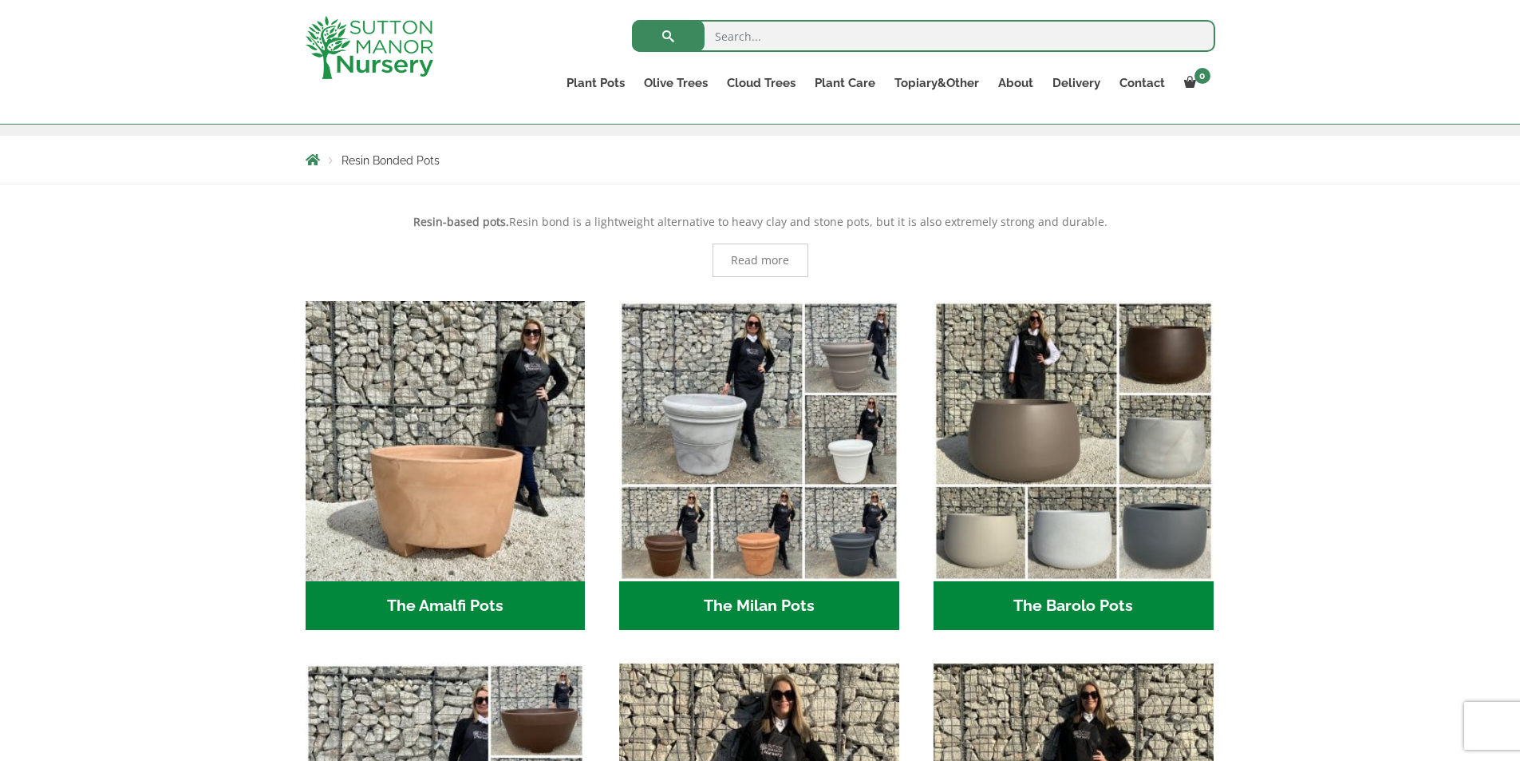
scroll to position [399, 0]
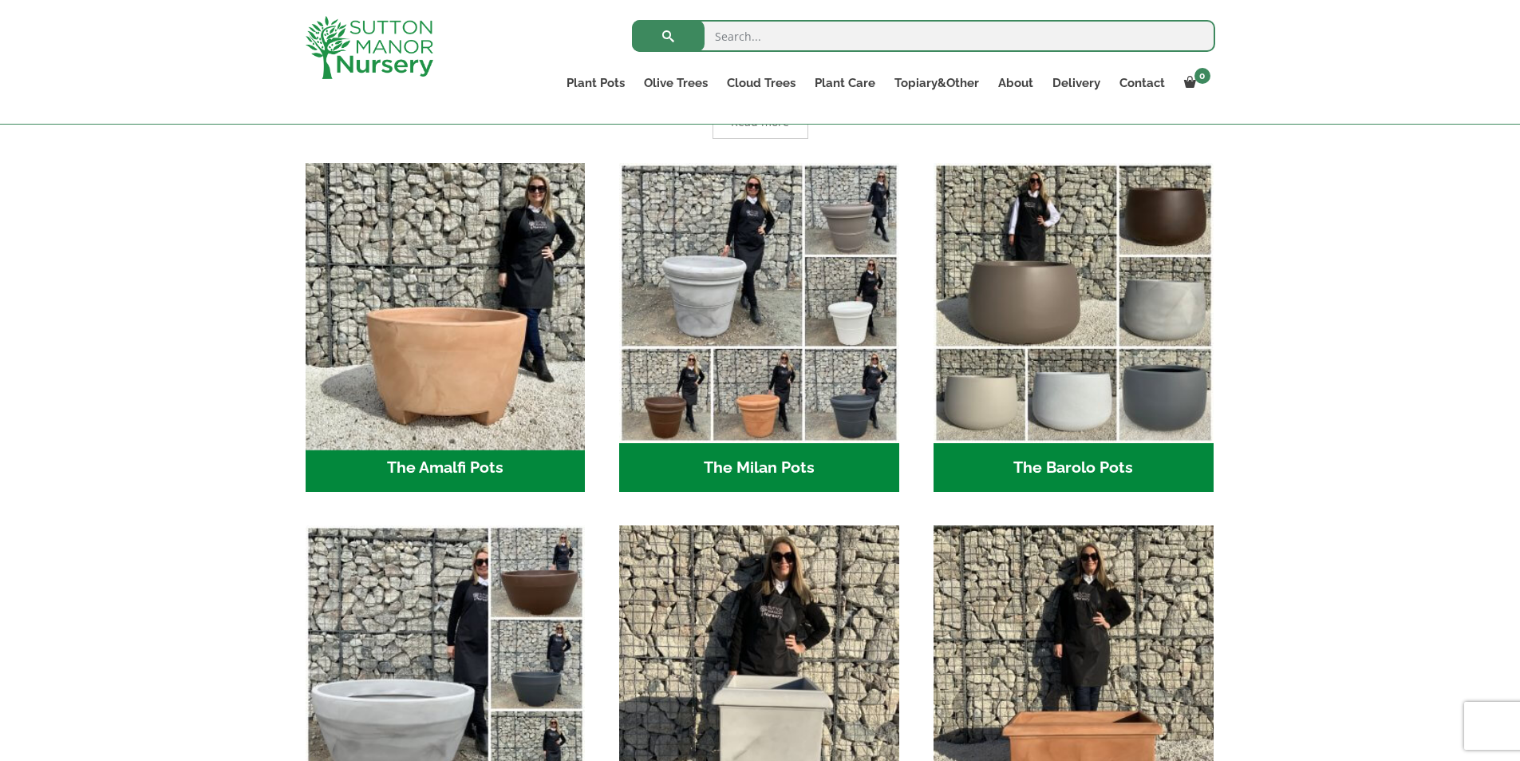
click at [410, 405] on img "Visit product category The Amalfi Pots" at bounding box center [445, 303] width 294 height 294
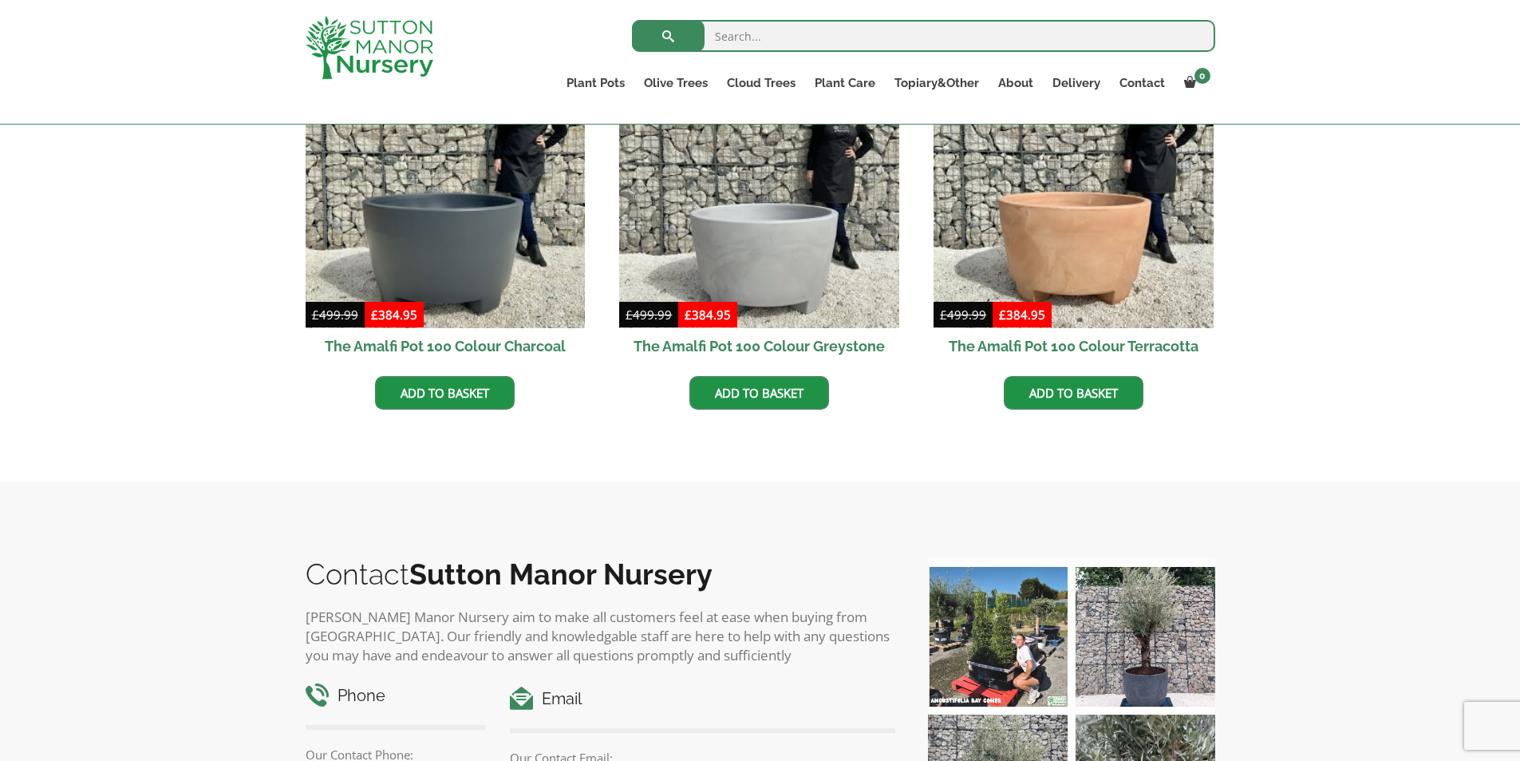
scroll to position [450, 0]
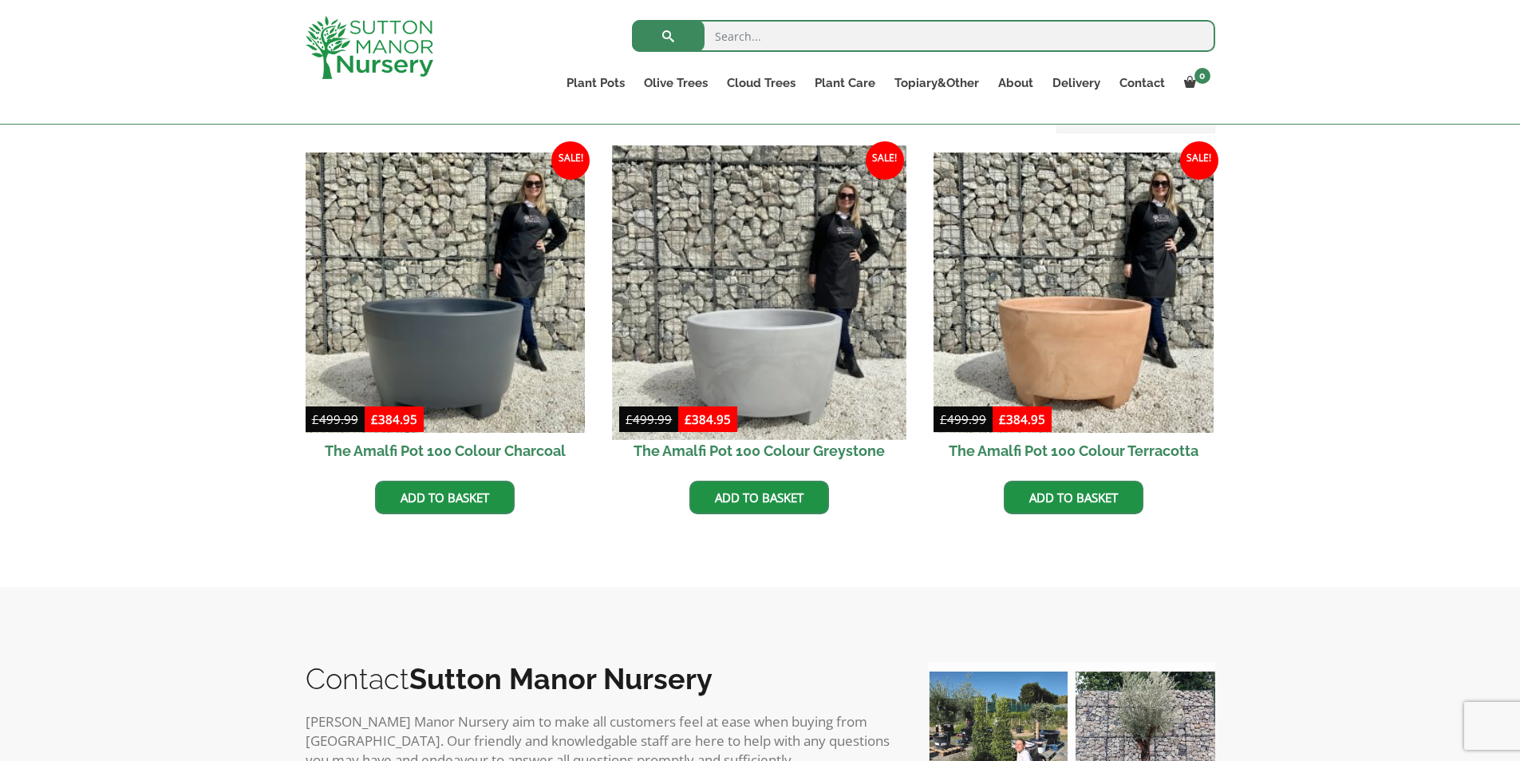
click at [694, 331] on img at bounding box center [760, 292] width 294 height 294
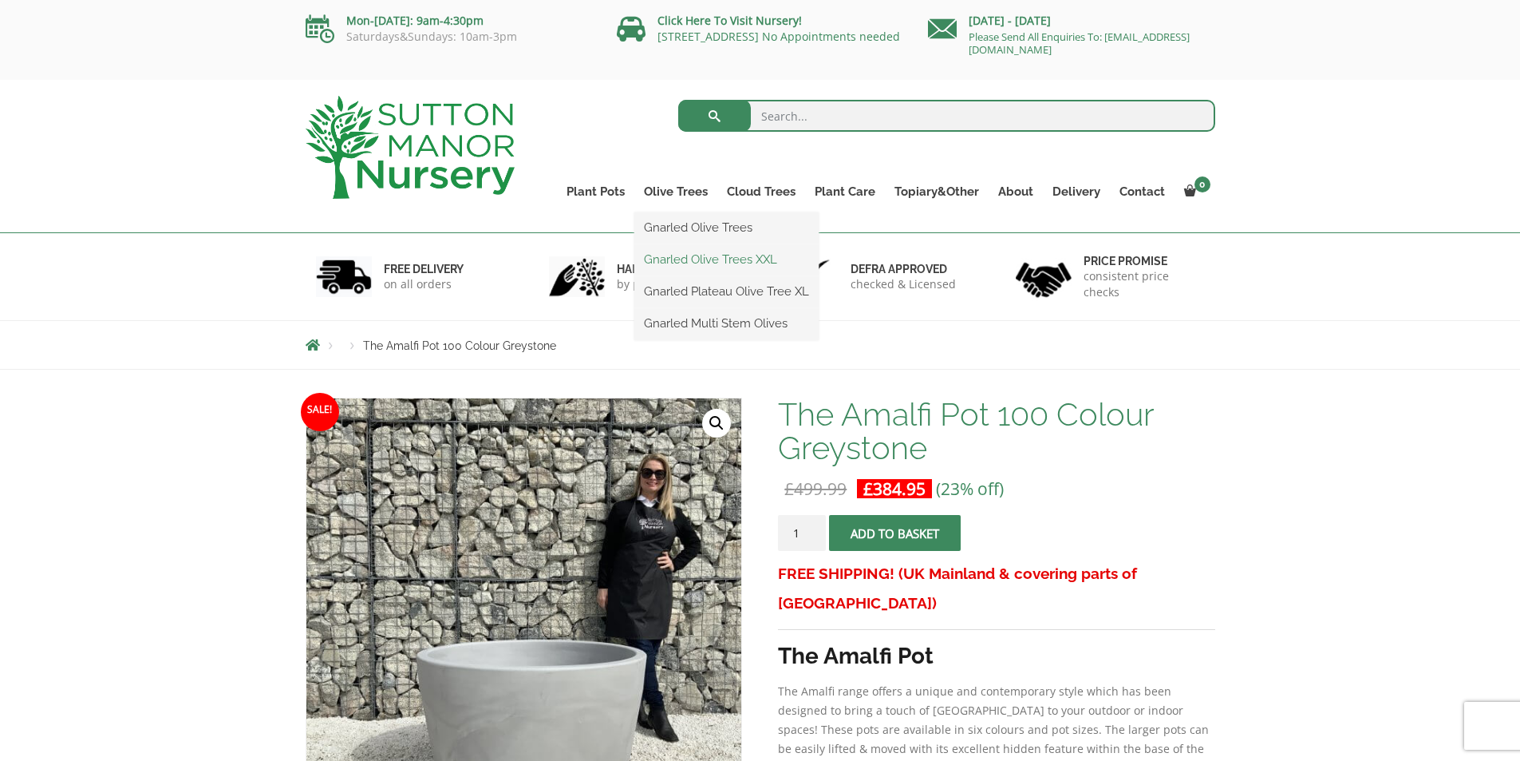
click at [693, 258] on link "Gnarled Olive Trees XXL" at bounding box center [726, 259] width 184 height 24
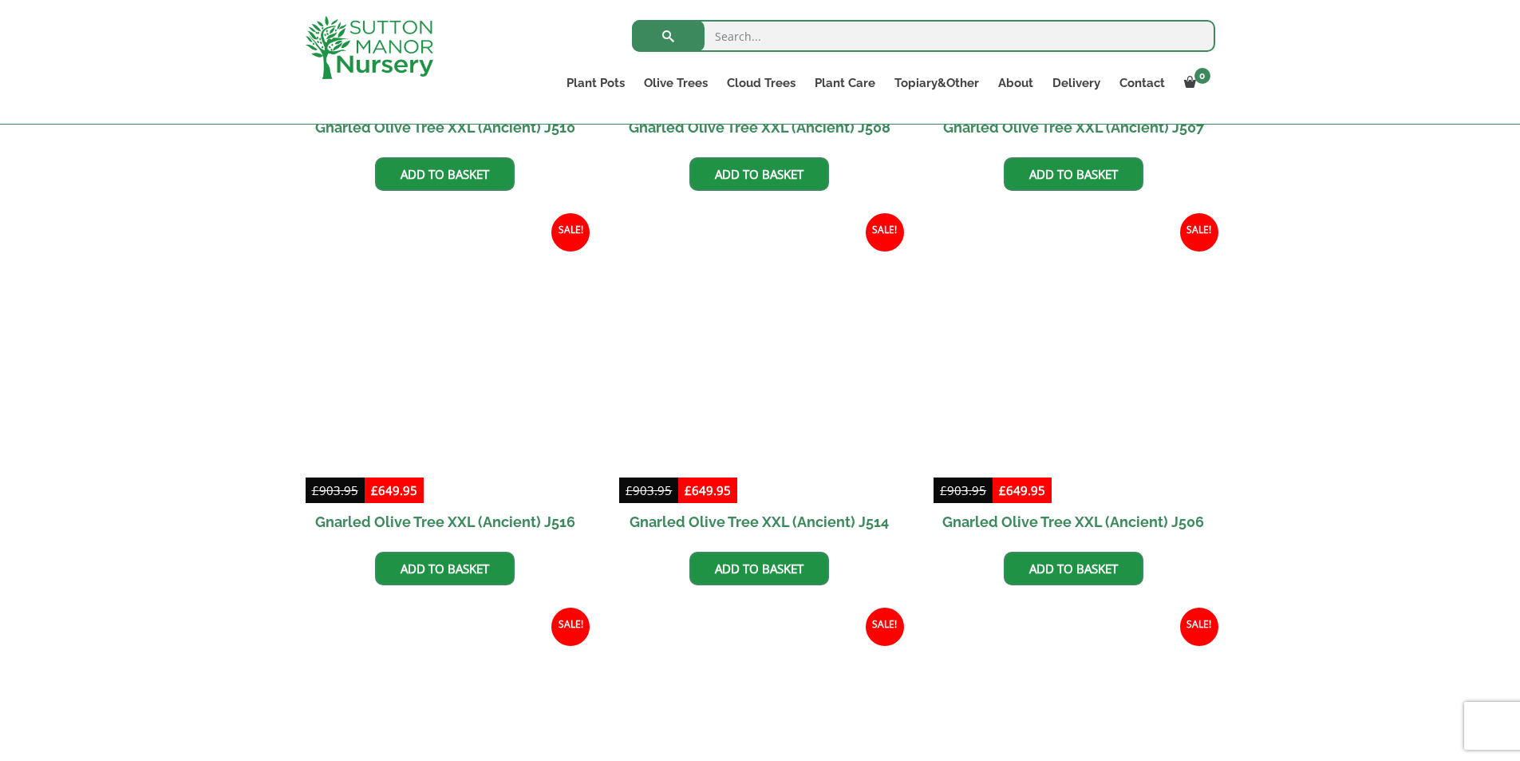
scroll to position [2206, 0]
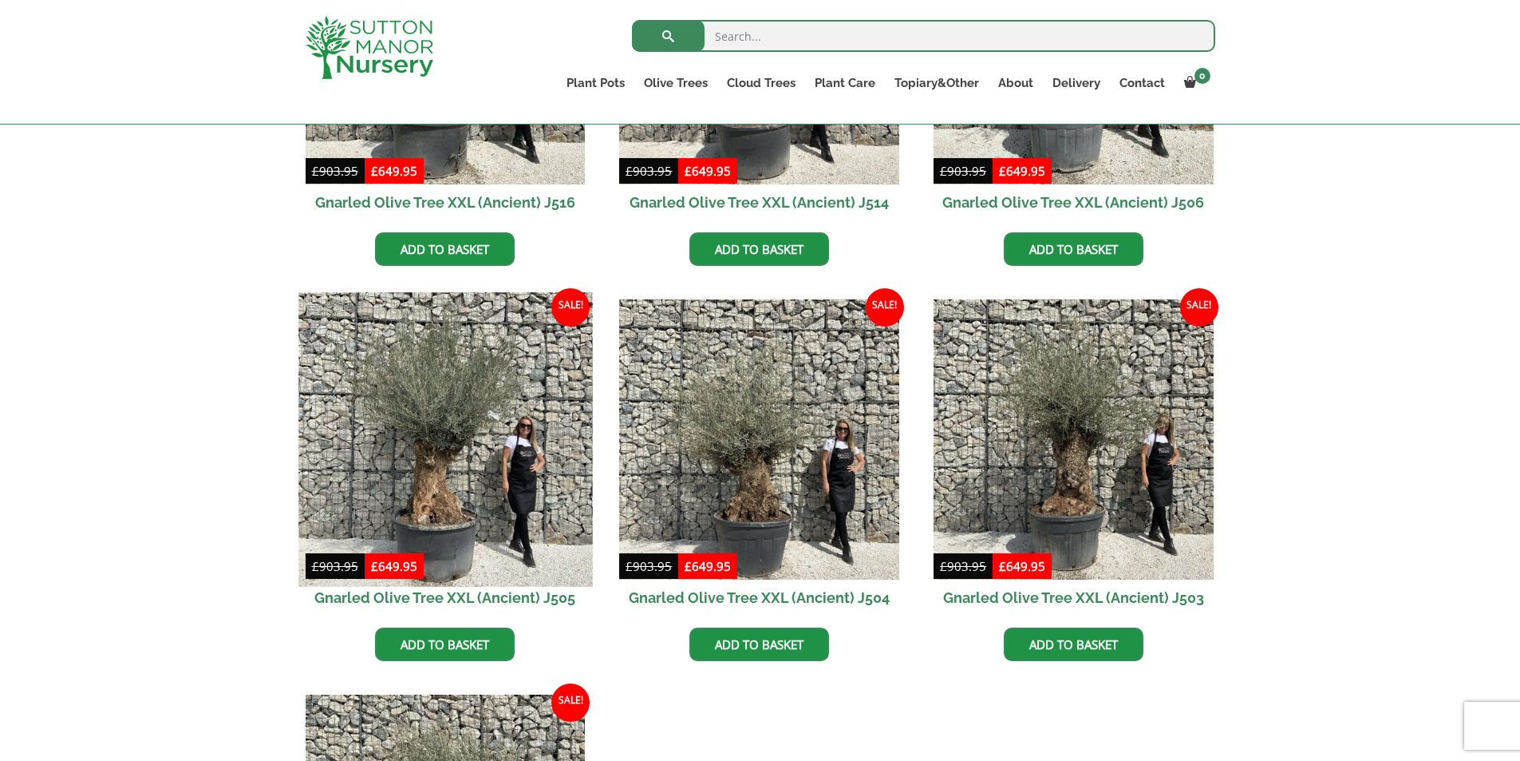
click at [437, 396] on img at bounding box center [445, 440] width 294 height 294
